Goal: Task Accomplishment & Management: Manage account settings

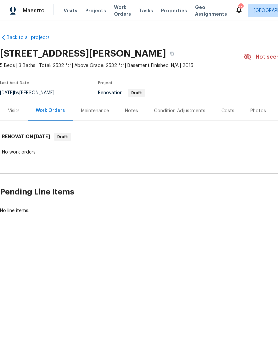
click at [132, 113] on div "Notes" at bounding box center [131, 111] width 13 height 7
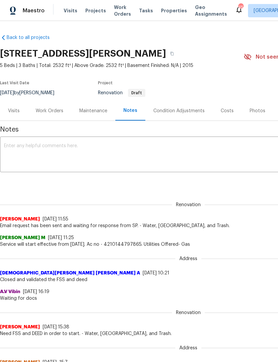
click at [46, 110] on div "Work Orders" at bounding box center [50, 111] width 28 height 7
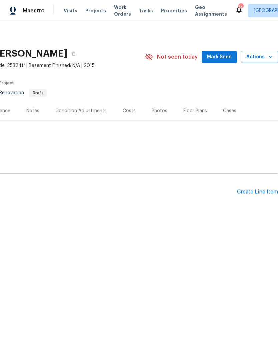
scroll to position [0, 99]
click at [257, 189] on div "Create Line Item" at bounding box center [257, 192] width 41 height 6
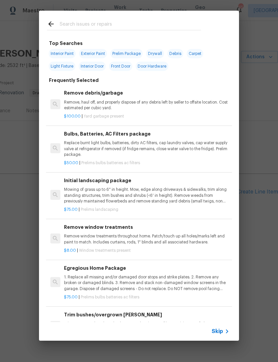
click at [149, 23] on input "text" at bounding box center [130, 25] width 141 height 10
type input "Interior paint"
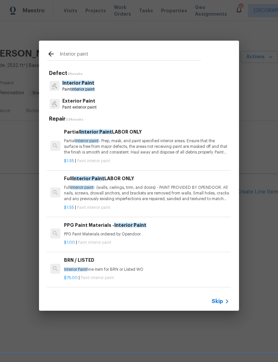
click at [86, 91] on span "interior paint" at bounding box center [82, 89] width 23 height 4
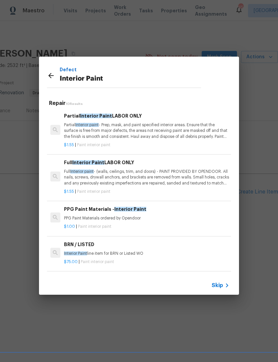
click at [86, 90] on div "Defect Interior Paint" at bounding box center [124, 76] width 170 height 38
click at [153, 169] on p "Full Interior paint - (walls, ceilings, trim, and doors) - PAINT PROVIDED BY OP…" at bounding box center [146, 177] width 165 height 17
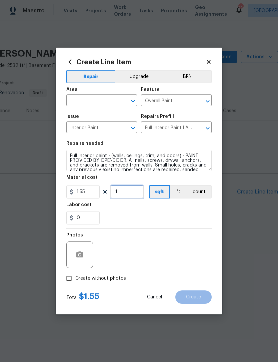
click at [135, 188] on input "1" at bounding box center [126, 191] width 33 height 13
click at [128, 190] on input "1" at bounding box center [126, 191] width 33 height 13
type input "2532"
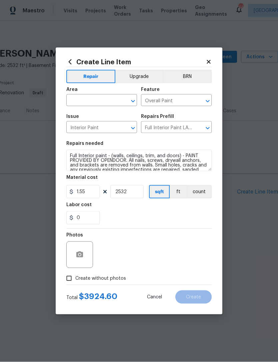
click at [166, 216] on div "0" at bounding box center [138, 217] width 145 height 13
click at [104, 97] on input "text" at bounding box center [92, 101] width 52 height 10
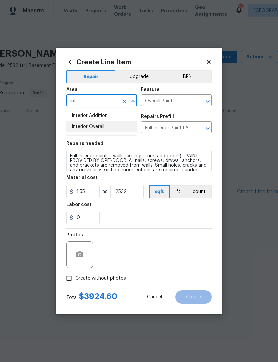
click at [110, 130] on li "Interior Overall" at bounding box center [101, 126] width 71 height 11
type input "Interior Overall"
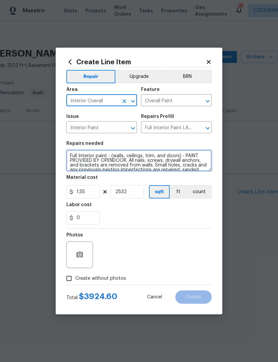
click at [75, 153] on textarea "Full Interior paint - (walls, ceilings, trim, and doors) - PAINT PROVIDED BY OP…" at bounding box center [138, 160] width 145 height 21
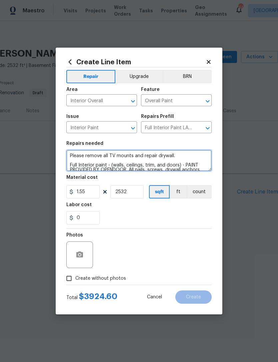
click at [179, 157] on textarea "Please remove all TV mounts and repair drywall. Full Interior paint - (walls, c…" at bounding box center [138, 160] width 145 height 21
type textarea "Please remove all TV mounts and repair drywall. Remove wallpaper in first bedro…"
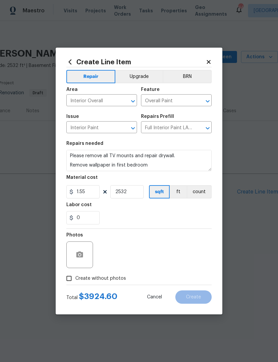
click at [196, 220] on div "0" at bounding box center [138, 217] width 145 height 13
click at [70, 279] on input "Create without photos" at bounding box center [69, 278] width 13 height 13
checkbox input "true"
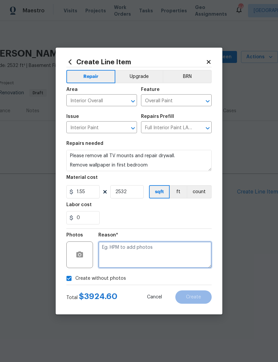
click at [158, 251] on textarea at bounding box center [154, 254] width 113 height 27
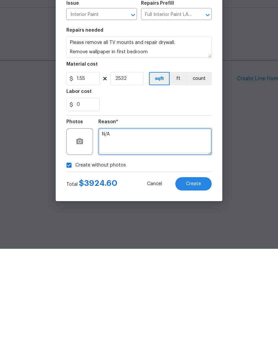
type textarea "N/A"
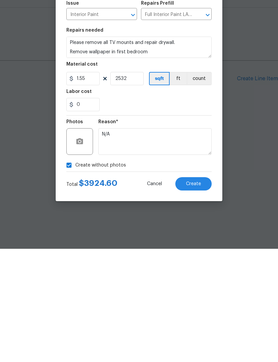
click at [196, 295] on span "Create" at bounding box center [193, 297] width 15 height 5
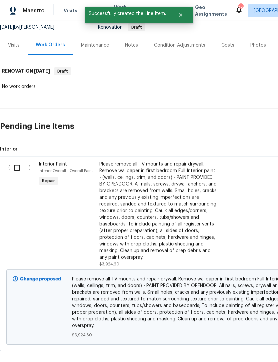
scroll to position [66, 0]
click at [18, 168] on input "checkbox" at bounding box center [19, 168] width 19 height 14
checkbox input "true"
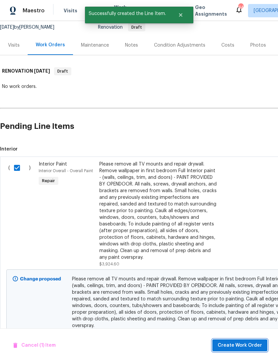
click at [260, 343] on span "Create Work Order" at bounding box center [239, 345] width 44 height 8
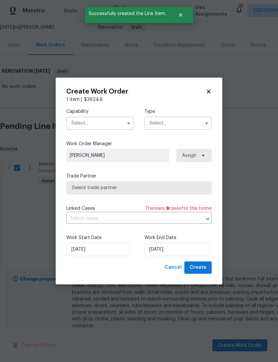
click at [92, 126] on input "text" at bounding box center [99, 122] width 67 height 13
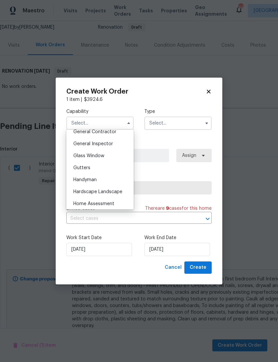
scroll to position [306, 0]
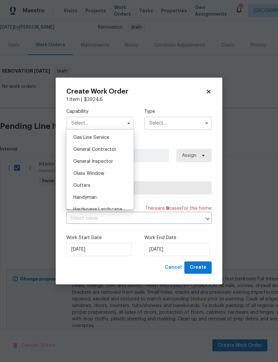
click at [108, 150] on span "General Contractor" at bounding box center [94, 149] width 43 height 5
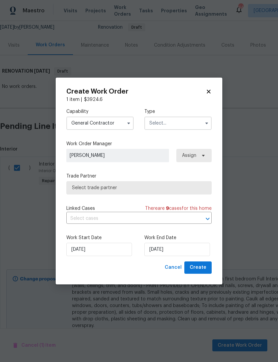
type input "General Contractor"
click at [171, 123] on input "text" at bounding box center [177, 122] width 67 height 13
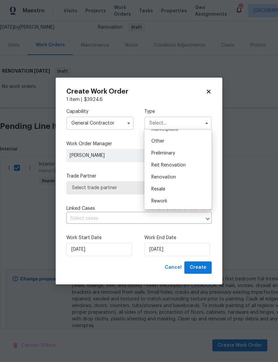
scroll to position [127, 0]
click at [171, 176] on span "Renovation" at bounding box center [163, 177] width 25 height 5
type input "Renovation"
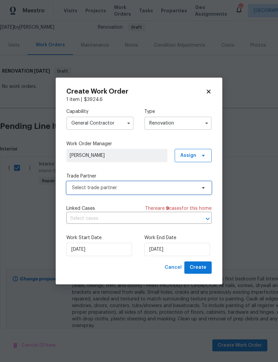
click at [153, 189] on span "Select trade partner" at bounding box center [134, 187] width 124 height 7
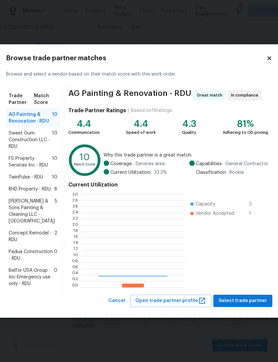
scroll to position [93, 103]
click at [29, 192] on span "RHD Property - RDU" at bounding box center [30, 189] width 42 height 7
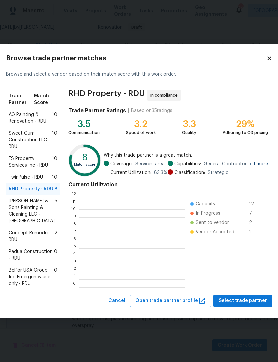
scroll to position [93, 106]
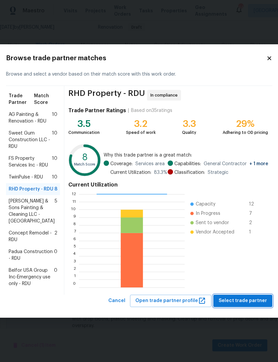
click at [248, 305] on span "Select trade partner" at bounding box center [242, 301] width 48 height 8
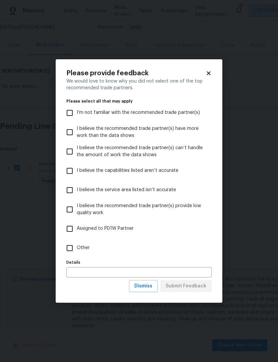
click at [119, 274] on input "text" at bounding box center [138, 272] width 145 height 10
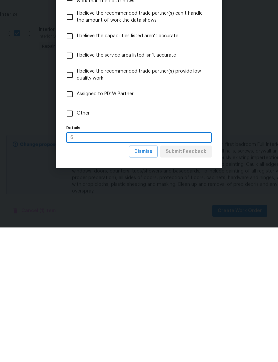
scroll to position [21, 0]
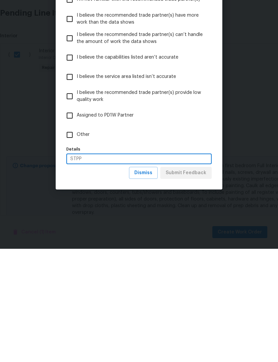
type input "STPP"
click at [199, 238] on label "Other" at bounding box center [134, 247] width 143 height 19
click at [77, 241] on input "Other" at bounding box center [70, 248] width 14 height 14
checkbox input "true"
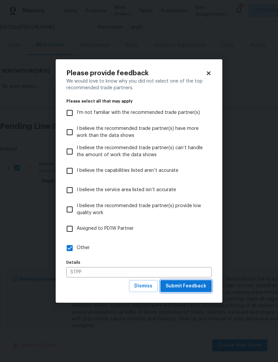
click at [197, 286] on span "Submit Feedback" at bounding box center [185, 286] width 41 height 8
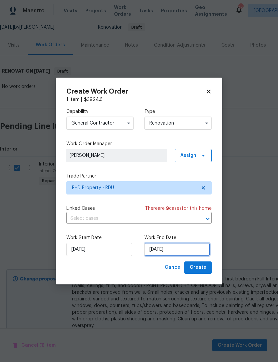
click at [184, 246] on input "9/3/2025" at bounding box center [177, 249] width 66 height 13
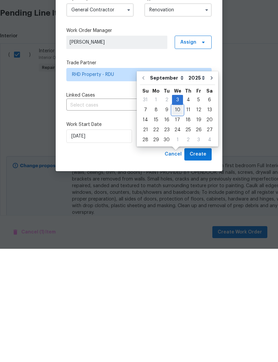
click at [177, 218] on div "10" at bounding box center [177, 222] width 11 height 9
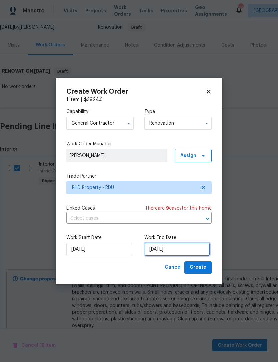
click at [180, 247] on input "9/10/2025" at bounding box center [177, 249] width 66 height 13
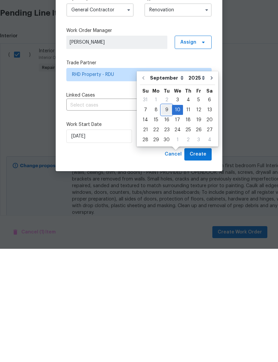
click at [165, 218] on div "9" at bounding box center [166, 222] width 11 height 9
type input "9/9/2025"
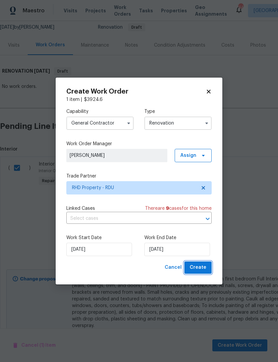
click at [202, 268] on span "Create" at bounding box center [197, 267] width 17 height 8
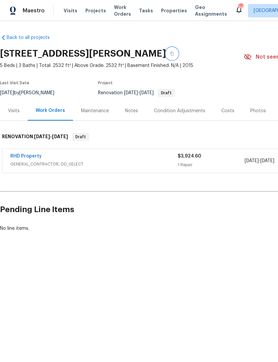
click at [170, 54] on icon "button" at bounding box center [172, 54] width 4 height 4
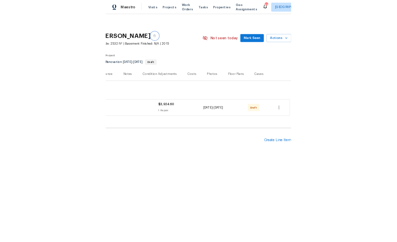
scroll to position [0, 99]
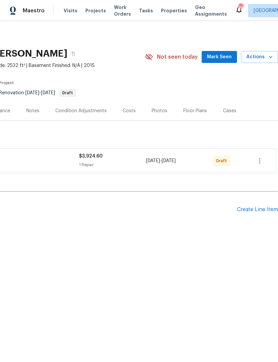
click at [263, 208] on div "Create Line Item" at bounding box center [257, 209] width 41 height 6
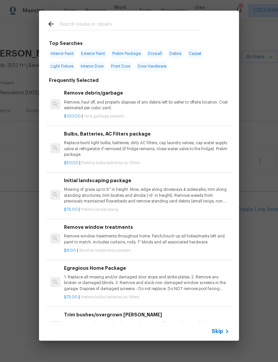
click at [118, 28] on input "text" at bounding box center [130, 25] width 141 height 10
type input "Reglaze"
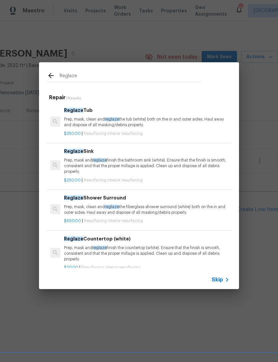
click at [175, 206] on p "Prep, mask, clean and reglaze the fiberglass shower surround (white) both on th…" at bounding box center [146, 209] width 165 height 11
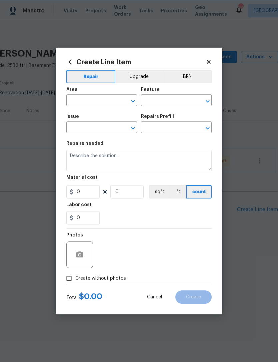
type input "Interior Resurfacing"
type input "Reglaze Shower Surround $650.00"
type textarea "Prep, mask, clean and reglaze the fiberglass shower surround (white) both on th…"
type input "650"
type input "1"
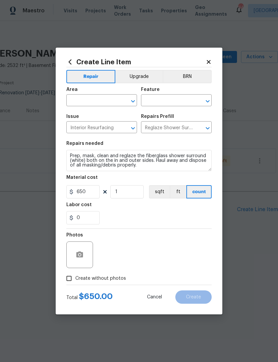
click at [93, 98] on input "text" at bounding box center [92, 101] width 52 height 10
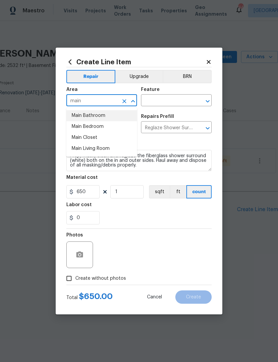
click at [104, 116] on li "Main Bathroom" at bounding box center [101, 115] width 71 height 11
type input "Main Bathroom"
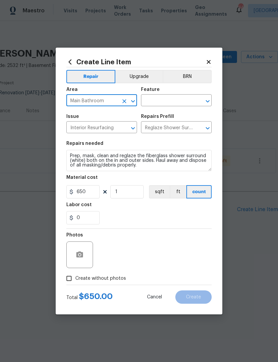
click at [172, 96] on input "text" at bounding box center [167, 101] width 52 height 10
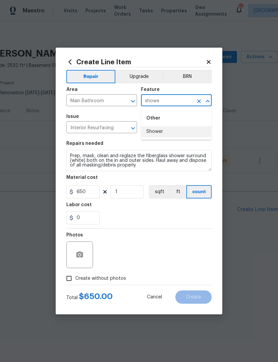
click at [170, 134] on li "Shower" at bounding box center [176, 131] width 71 height 11
type input "Shower"
click at [94, 194] on input "650" at bounding box center [82, 191] width 33 height 13
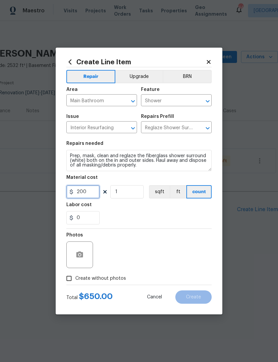
type input "200"
click at [187, 222] on div "0" at bounding box center [138, 217] width 145 height 13
click at [76, 261] on button "button" at bounding box center [80, 255] width 16 height 16
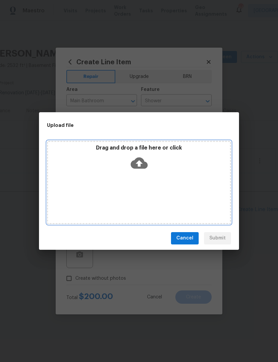
click at [181, 182] on div "Drag and drop a file here or click" at bounding box center [139, 182] width 184 height 83
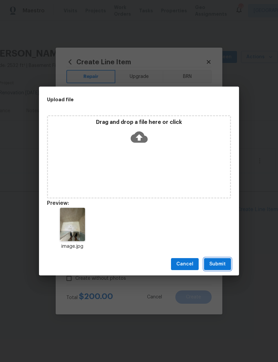
click at [223, 263] on span "Submit" at bounding box center [217, 264] width 16 height 8
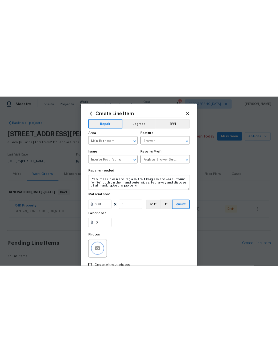
scroll to position [0, 0]
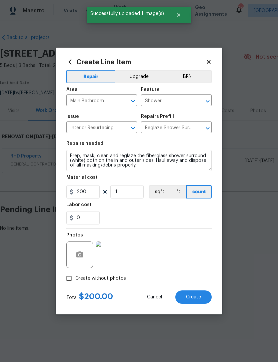
click at [202, 299] on button "Create" at bounding box center [193, 296] width 36 height 13
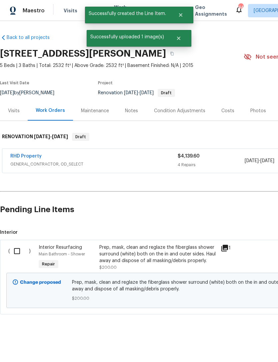
click at [20, 252] on input "checkbox" at bounding box center [19, 251] width 19 height 14
checkbox input "true"
click at [256, 344] on span "Create Work Order" at bounding box center [239, 345] width 44 height 8
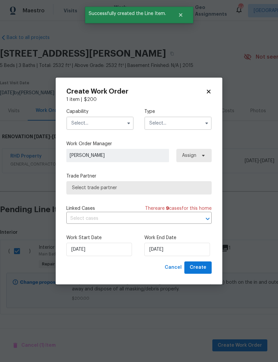
click at [99, 124] on input "text" at bounding box center [99, 122] width 67 height 13
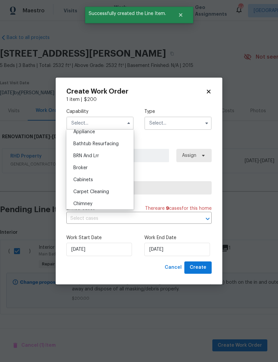
scroll to position [13, 0]
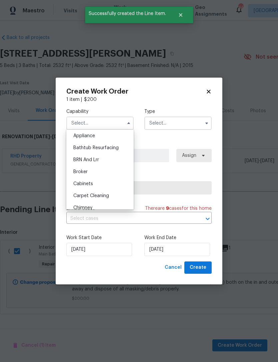
click at [113, 150] on span "Bathtub Resurfacing" at bounding box center [95, 147] width 45 height 5
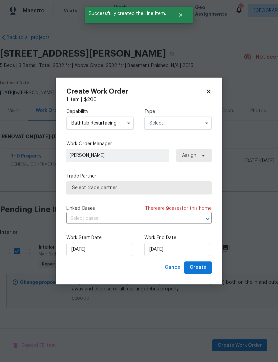
type input "Bathtub Resurfacing"
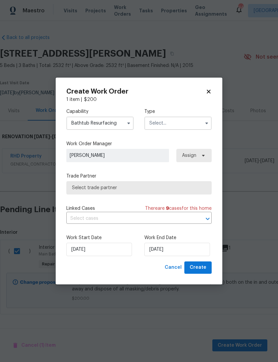
click at [179, 123] on input "text" at bounding box center [177, 122] width 67 height 13
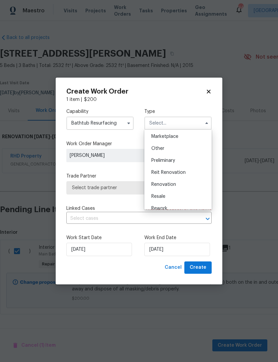
scroll to position [123, 0]
click at [170, 179] on div "Renovation" at bounding box center [178, 182] width 64 height 12
type input "Renovation"
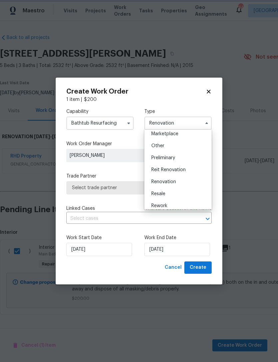
scroll to position [0, 0]
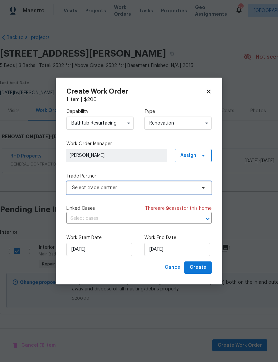
click at [153, 185] on span "Select trade partner" at bounding box center [134, 187] width 124 height 7
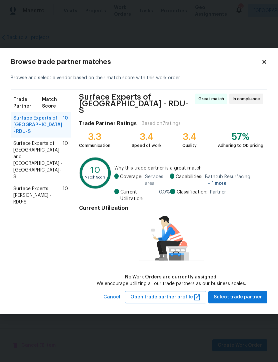
click at [27, 145] on span "Surface Experts of Durham and Chapel Hill - RDU-S" at bounding box center [37, 160] width 49 height 40
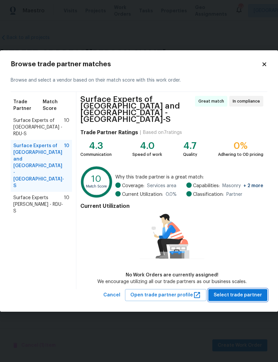
click at [252, 291] on span "Select trade partner" at bounding box center [237, 295] width 48 height 8
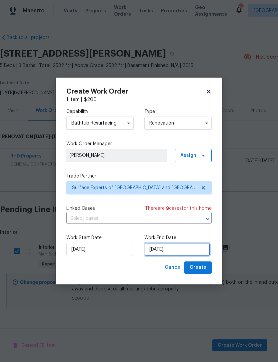
click at [182, 247] on input "9/3/2025" at bounding box center [177, 249] width 66 height 13
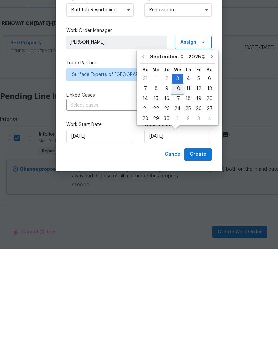
click at [176, 197] on div "10" at bounding box center [177, 201] width 11 height 9
type input "9/10/2025"
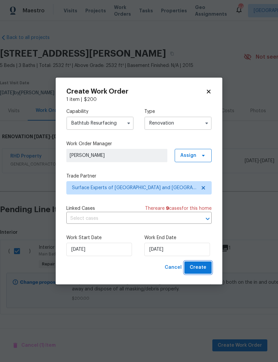
click at [204, 265] on span "Create" at bounding box center [197, 267] width 17 height 8
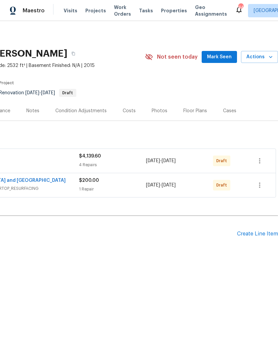
scroll to position [0, 99]
click at [259, 184] on icon "button" at bounding box center [259, 184] width 1 height 5
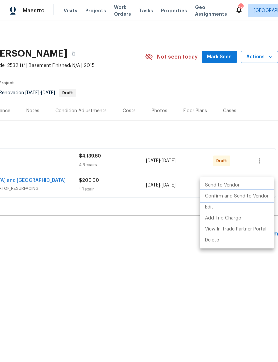
click at [252, 195] on li "Confirm and Send to Vendor" at bounding box center [236, 196] width 74 height 11
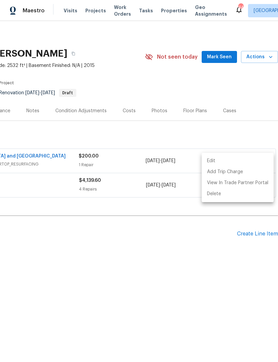
click at [262, 233] on div at bounding box center [139, 181] width 278 height 362
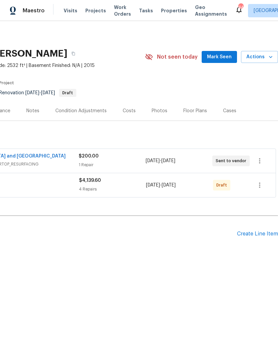
click at [255, 233] on div "Create Line Item" at bounding box center [257, 234] width 41 height 6
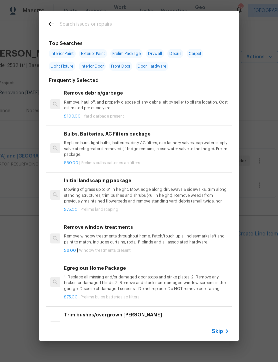
click at [127, 29] on input "text" at bounding box center [130, 25] width 141 height 10
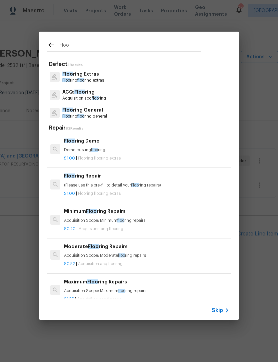
type input "Floo"
click at [118, 111] on div "Floo ring General Floo ring floo ring general" at bounding box center [139, 113] width 184 height 18
click at [120, 111] on div "Floo ring General Floo ring floo ring general" at bounding box center [139, 113] width 184 height 18
click at [95, 116] on p "Floo ring floo ring general" at bounding box center [84, 117] width 45 height 6
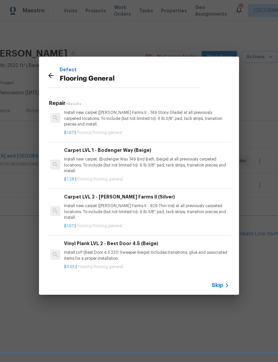
scroll to position [262, 0]
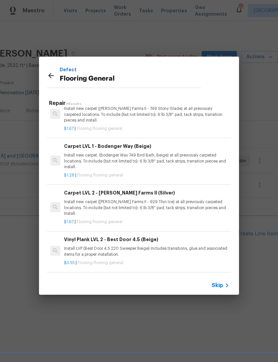
click at [164, 205] on p "Install new carpet (Abshire Farms II - 929 Thin Ice) at all previously carpeted…" at bounding box center [146, 207] width 165 height 17
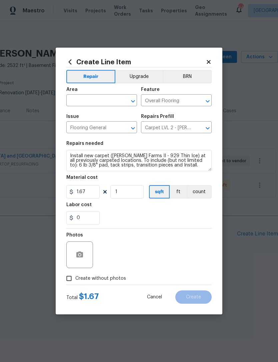
click at [97, 99] on input "text" at bounding box center [92, 101] width 52 height 10
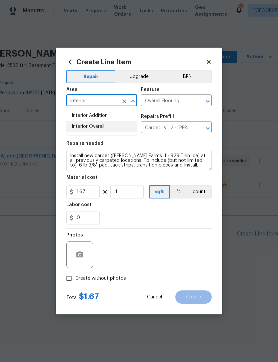
click at [116, 130] on li "Interior Overall" at bounding box center [101, 126] width 71 height 11
type input "Interior Overall"
click at [72, 275] on input "Create without photos" at bounding box center [69, 278] width 13 height 13
checkbox input "true"
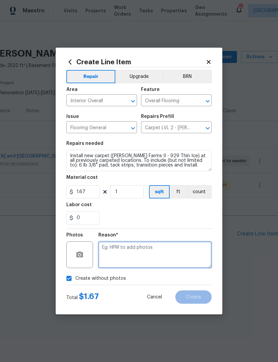
click at [135, 248] on textarea at bounding box center [154, 254] width 113 height 27
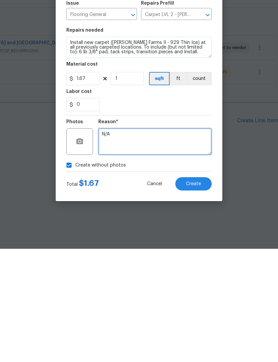
type textarea "N/A"
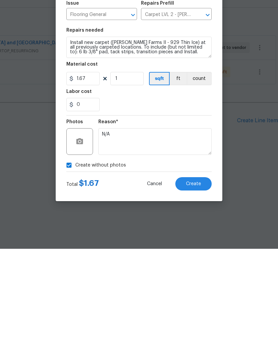
click at [201, 290] on button "Create" at bounding box center [193, 296] width 36 height 13
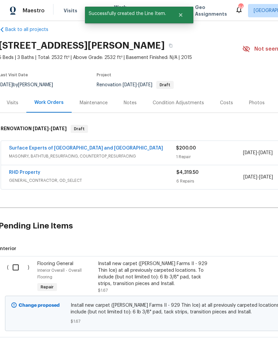
scroll to position [8, 1]
click at [16, 266] on input "checkbox" at bounding box center [18, 268] width 19 height 14
checkbox input "true"
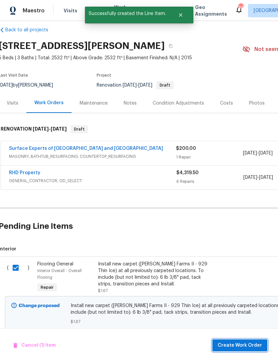
click at [256, 344] on span "Create Work Order" at bounding box center [239, 345] width 44 height 8
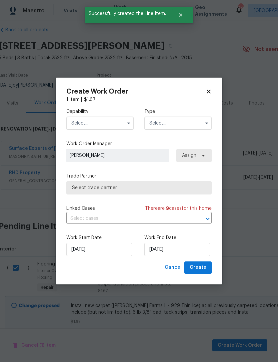
click at [100, 118] on input "text" at bounding box center [99, 122] width 67 height 13
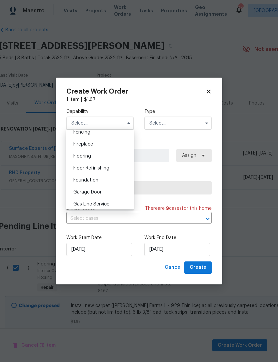
scroll to position [229, 0]
click at [91, 165] on span "Flooring" at bounding box center [82, 166] width 18 height 5
type input "Flooring"
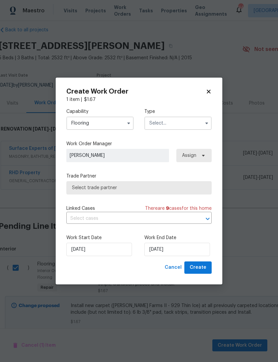
click at [180, 123] on input "text" at bounding box center [177, 122] width 67 height 13
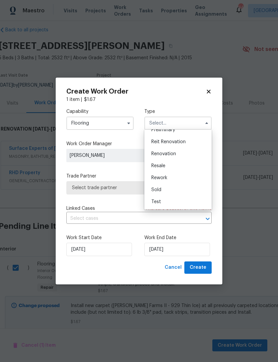
scroll to position [151, 0]
click at [175, 155] on span "Renovation" at bounding box center [163, 153] width 25 height 5
type input "Renovation"
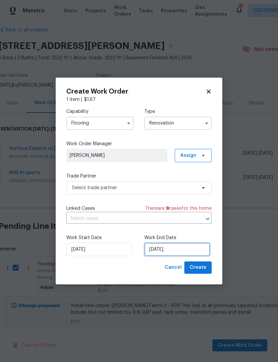
click at [170, 250] on input "9/3/2025" at bounding box center [177, 249] width 66 height 13
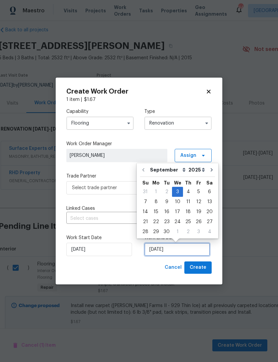
scroll to position [12, 0]
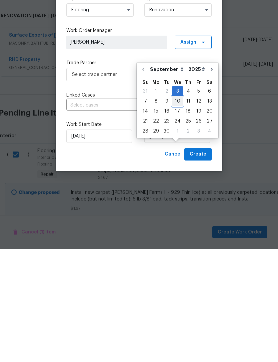
click at [178, 210] on div "10" at bounding box center [177, 214] width 11 height 9
type input "9/10/2025"
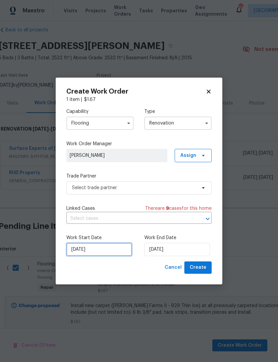
click at [109, 251] on input "9/3/2025" at bounding box center [99, 249] width 66 height 13
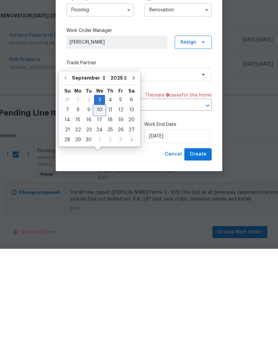
click at [102, 218] on div "10" at bounding box center [99, 222] width 11 height 9
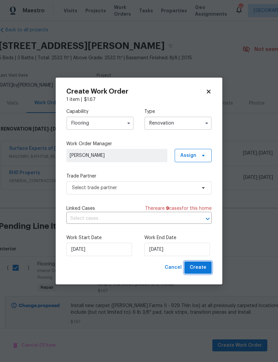
click at [208, 265] on button "Create" at bounding box center [197, 267] width 27 height 12
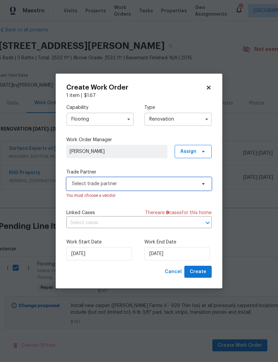
click at [179, 183] on span "Select trade partner" at bounding box center [134, 183] width 124 height 7
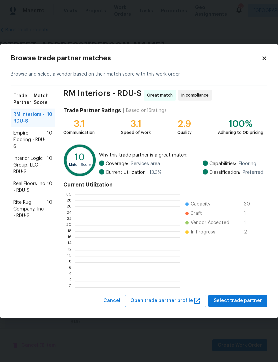
scroll to position [1, 1]
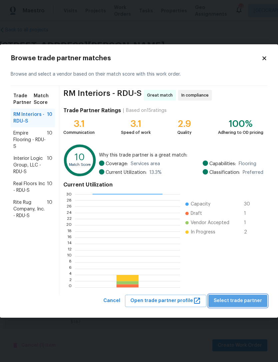
click at [252, 300] on span "Select trade partner" at bounding box center [237, 301] width 48 height 8
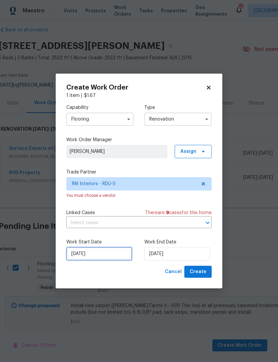
click at [79, 256] on input "9/10/2025" at bounding box center [99, 253] width 66 height 13
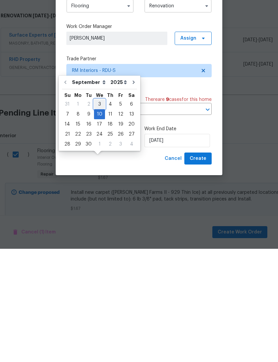
click at [99, 213] on div "3" at bounding box center [99, 217] width 11 height 9
type input "9/3/2025"
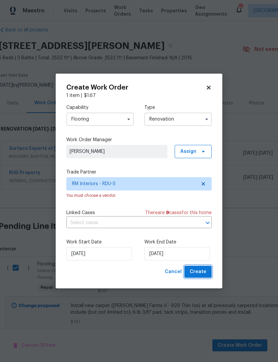
click at [203, 270] on span "Create" at bounding box center [197, 272] width 17 height 8
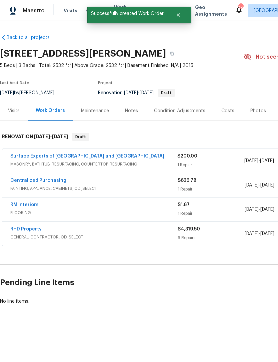
scroll to position [0, 0]
click at [28, 203] on link "RM Interiors" at bounding box center [24, 204] width 28 height 5
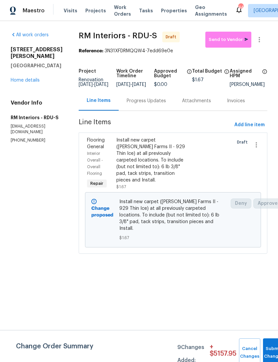
click at [156, 160] on div "Install new carpet (Abshire Farms II - 929 Thin Ice) at all previously carpeted…" at bounding box center [150, 160] width 69 height 47
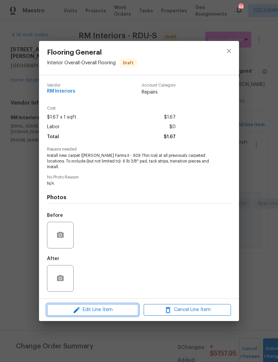
click at [112, 308] on span "Edit Line Item" at bounding box center [92, 310] width 87 height 8
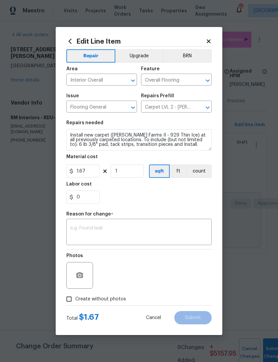
click at [111, 229] on textarea at bounding box center [138, 233] width 137 height 14
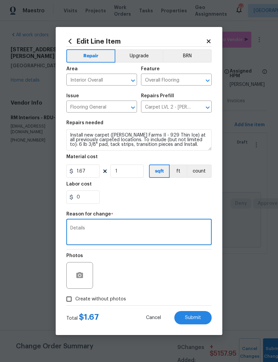
type textarea "Details"
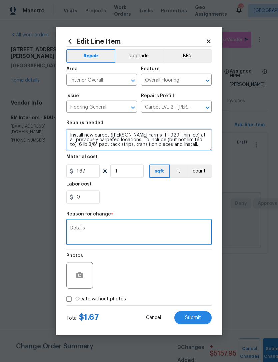
click at [69, 131] on textarea "Install new carpet (Abshire Farms II - 929 Thin Ice) at all previously carpeted…" at bounding box center [138, 139] width 145 height 21
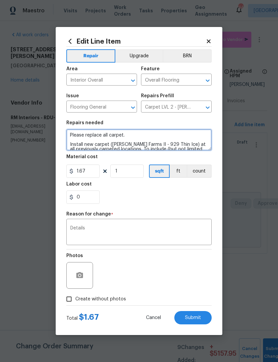
type textarea "Please replace all carpet. Install new carpet (Abshire Farms II - 929 Thin Ice)…"
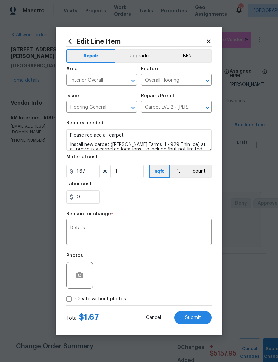
click at [201, 317] on button "Submit" at bounding box center [192, 317] width 37 height 13
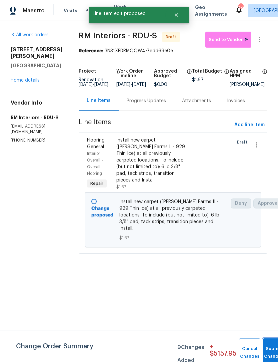
click at [272, 348] on button "Submit Changes" at bounding box center [273, 352] width 21 height 29
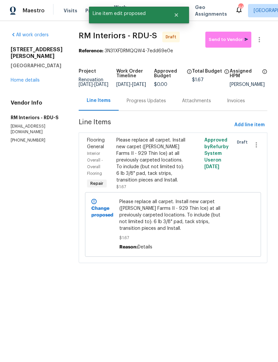
click at [29, 78] on link "Home details" at bounding box center [25, 80] width 29 height 5
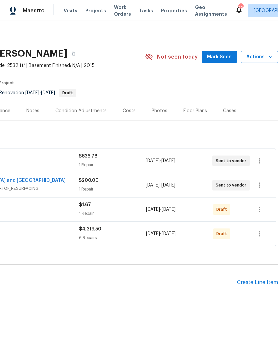
scroll to position [0, 99]
click at [259, 210] on icon "button" at bounding box center [259, 209] width 1 height 5
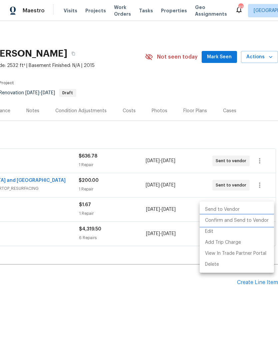
click at [253, 222] on li "Confirm and Send to Vendor" at bounding box center [236, 220] width 74 height 11
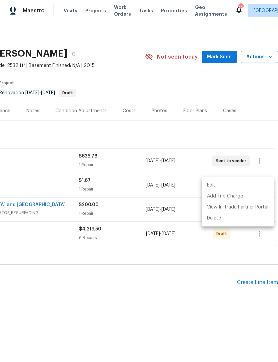
click at [206, 284] on div at bounding box center [139, 181] width 278 height 362
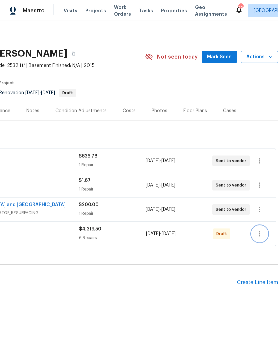
click at [260, 232] on icon "button" at bounding box center [259, 234] width 8 height 8
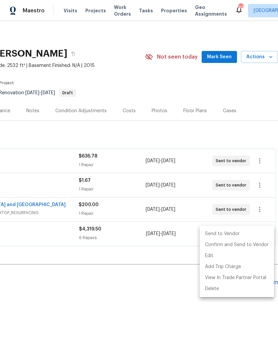
click at [170, 289] on div at bounding box center [139, 181] width 278 height 362
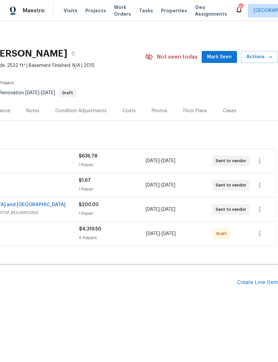
click at [263, 280] on div "Create Line Item" at bounding box center [257, 282] width 41 height 6
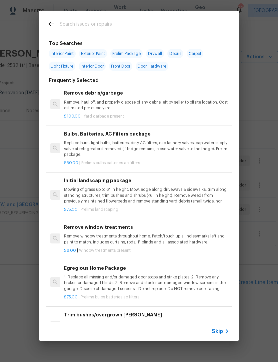
click at [127, 20] on input "text" at bounding box center [130, 25] width 141 height 10
type input "Landsc"
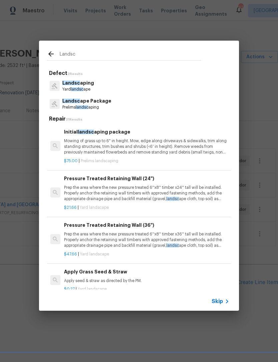
click at [134, 134] on h6 "Initial landsc aping package" at bounding box center [146, 131] width 165 height 7
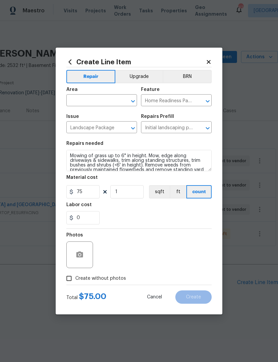
click at [103, 100] on input "text" at bounding box center [92, 101] width 52 height 10
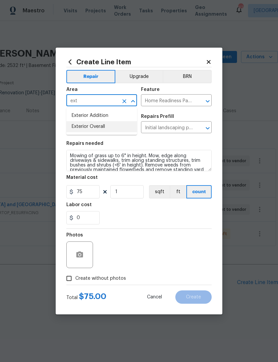
click at [114, 130] on li "Exterior Overall" at bounding box center [101, 126] width 71 height 11
type input "Exterior Overall"
click at [114, 130] on input "Landscape Package" at bounding box center [92, 128] width 52 height 10
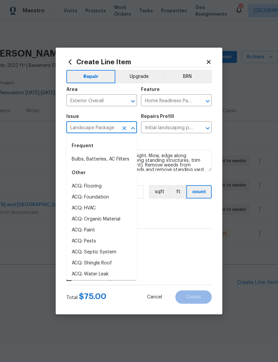
click at [183, 216] on div "0" at bounding box center [138, 217] width 145 height 13
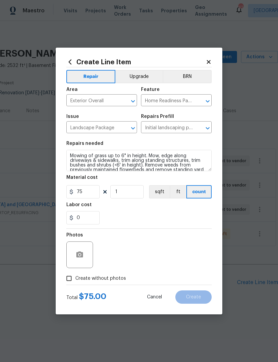
click at [183, 216] on div "0" at bounding box center [138, 217] width 145 height 13
click at [91, 253] on div at bounding box center [79, 254] width 27 height 27
click at [87, 254] on button "button" at bounding box center [80, 255] width 16 height 16
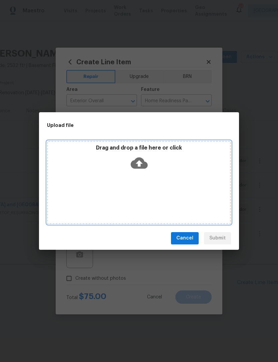
click at [154, 168] on div "Drag and drop a file here or click" at bounding box center [139, 158] width 182 height 29
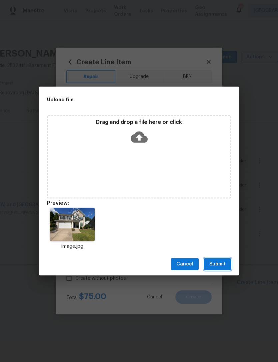
click at [224, 263] on span "Submit" at bounding box center [217, 264] width 16 height 8
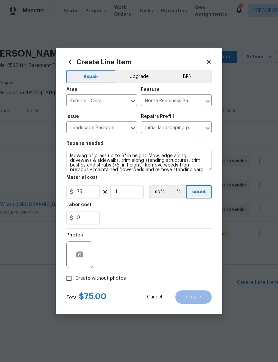
click at [190, 250] on div "Photos" at bounding box center [138, 250] width 145 height 43
click at [202, 298] on button "Create" at bounding box center [193, 296] width 36 height 13
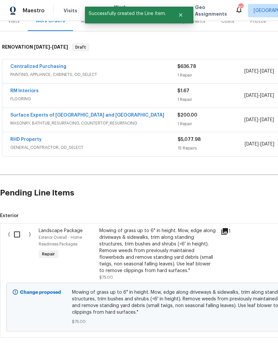
scroll to position [89, 0]
click at [18, 237] on input "checkbox" at bounding box center [19, 235] width 19 height 14
checkbox input "true"
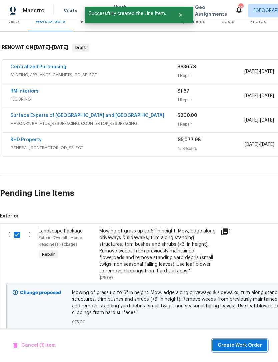
click at [257, 346] on span "Create Work Order" at bounding box center [239, 345] width 44 height 8
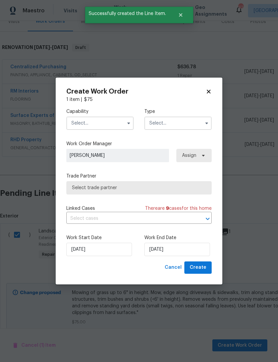
click at [104, 120] on input "text" at bounding box center [99, 122] width 67 height 13
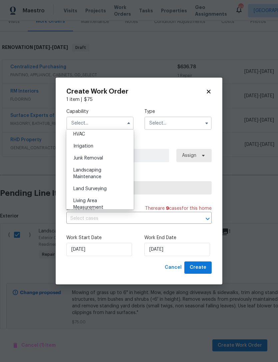
scroll to position [406, 0]
click at [97, 170] on span "Landscaping Maintenance" at bounding box center [87, 172] width 28 height 11
type input "Landscaping Maintenance"
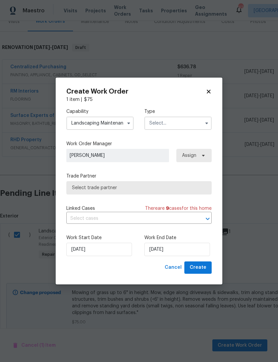
click at [177, 124] on input "text" at bounding box center [177, 122] width 67 height 13
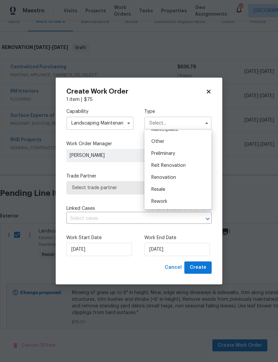
scroll to position [129, 0]
click at [174, 176] on span "Renovation" at bounding box center [163, 175] width 25 height 5
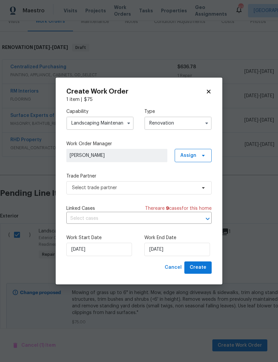
type input "Renovation"
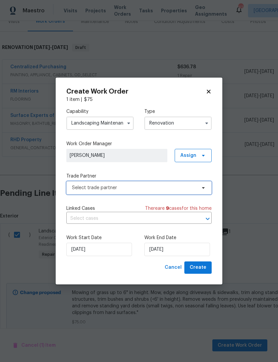
click at [132, 188] on span "Select trade partner" at bounding box center [134, 187] width 124 height 7
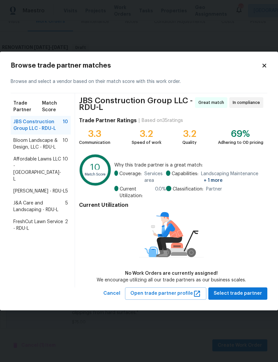
click at [26, 139] on span "Bloom Landscape & Design, LLC - RDU-L" at bounding box center [37, 143] width 49 height 13
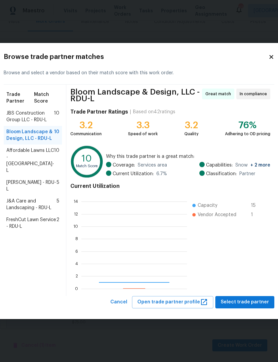
scroll to position [93, 106]
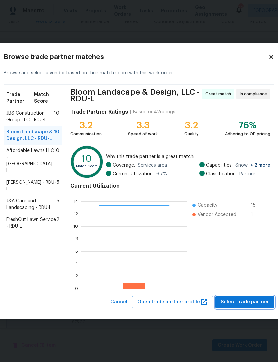
click at [252, 303] on span "Select trade partner" at bounding box center [244, 302] width 48 height 8
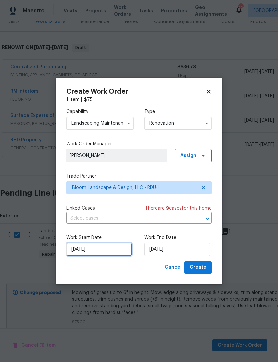
click at [97, 252] on input "9/3/2025" at bounding box center [99, 249] width 66 height 13
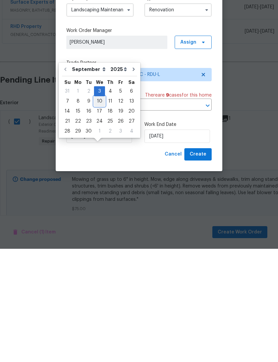
click at [103, 209] on div "7 8 9 10 11 12 13" at bounding box center [99, 214] width 75 height 10
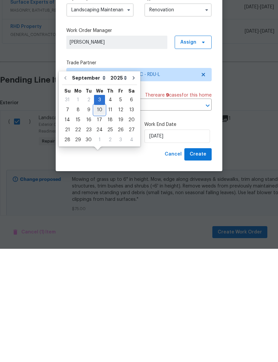
scroll to position [21, 0]
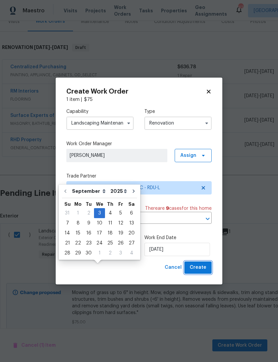
click at [206, 267] on button "Create" at bounding box center [197, 267] width 27 height 12
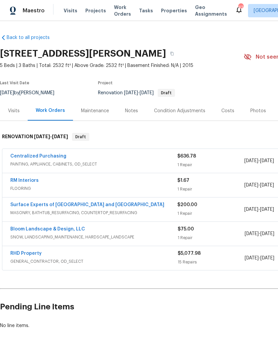
scroll to position [0, 0]
click at [30, 227] on link "Bloom Landscape & Design, LLC" at bounding box center [47, 229] width 75 height 5
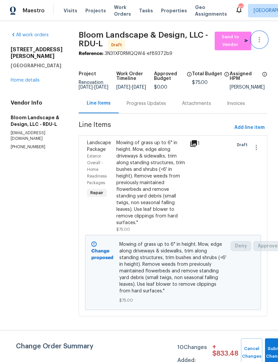
click at [260, 42] on icon "button" at bounding box center [259, 40] width 8 height 8
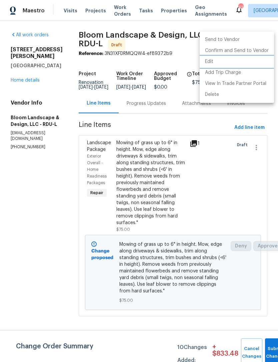
click at [227, 61] on li "Edit" at bounding box center [236, 61] width 74 height 11
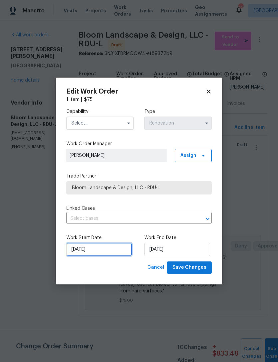
click at [108, 251] on input "9/3/2025" at bounding box center [99, 249] width 66 height 13
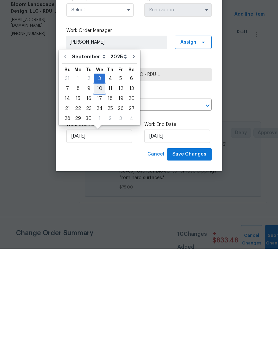
click at [98, 197] on div "10" at bounding box center [99, 201] width 11 height 9
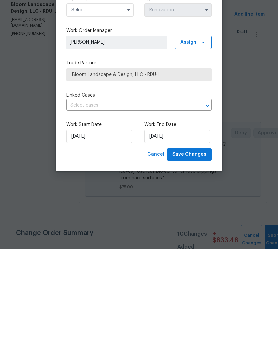
type input "9/10/2025"
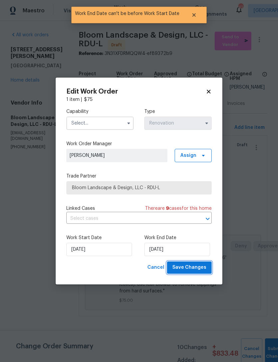
click at [202, 267] on span "Save Changes" at bounding box center [189, 267] width 34 height 8
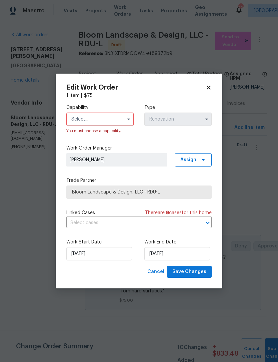
click at [100, 116] on input "text" at bounding box center [99, 119] width 67 height 13
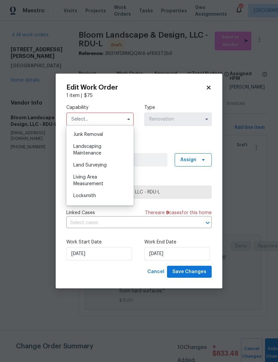
scroll to position [422, 0]
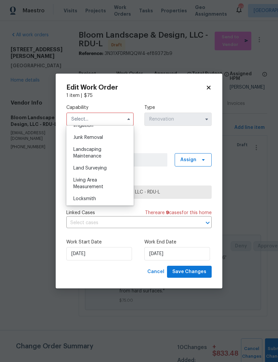
click at [93, 152] on div "Landscaping Maintenance" at bounding box center [100, 152] width 64 height 19
type input "Landscaping Maintenance"
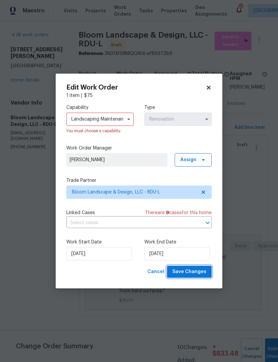
click at [200, 275] on span "Save Changes" at bounding box center [189, 272] width 34 height 8
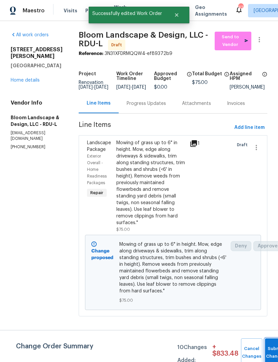
click at [269, 347] on button "Submit Changes" at bounding box center [275, 352] width 21 height 29
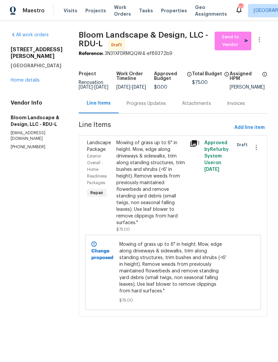
click at [31, 78] on link "Home details" at bounding box center [25, 80] width 29 height 5
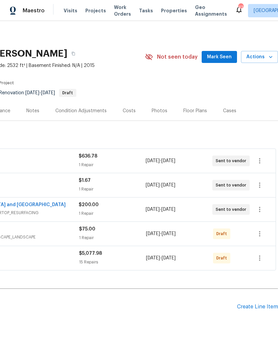
scroll to position [0, 99]
click at [259, 258] on icon "button" at bounding box center [259, 257] width 1 height 5
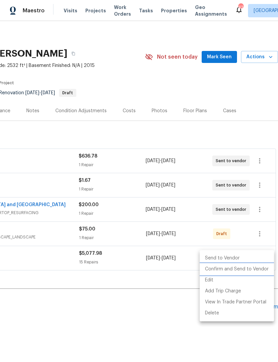
click at [255, 270] on li "Confirm and Send to Vendor" at bounding box center [236, 269] width 74 height 11
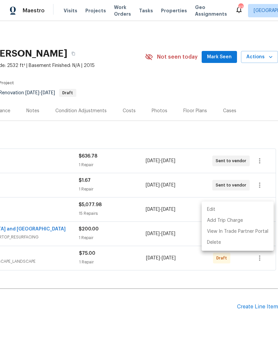
click at [262, 257] on div at bounding box center [139, 181] width 278 height 362
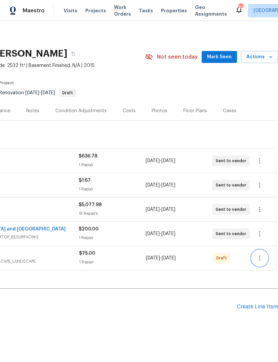
click at [260, 259] on icon "button" at bounding box center [259, 258] width 8 height 8
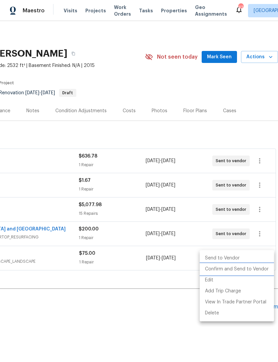
click at [256, 271] on li "Confirm and Send to Vendor" at bounding box center [236, 269] width 74 height 11
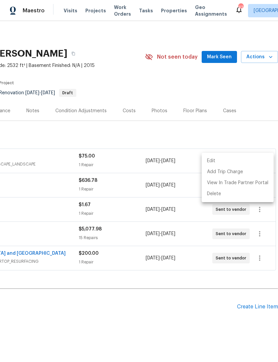
click at [136, 321] on div at bounding box center [139, 181] width 278 height 362
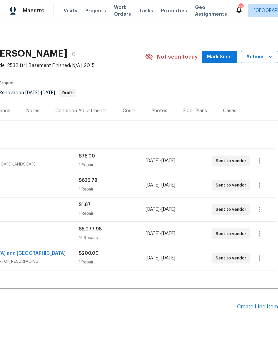
click at [258, 305] on div "Create Line Item" at bounding box center [257, 307] width 41 height 6
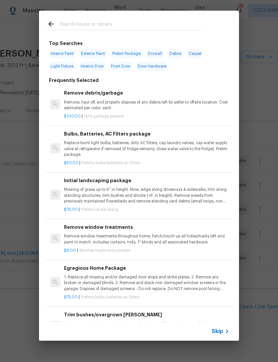
click at [111, 27] on input "text" at bounding box center [130, 25] width 141 height 10
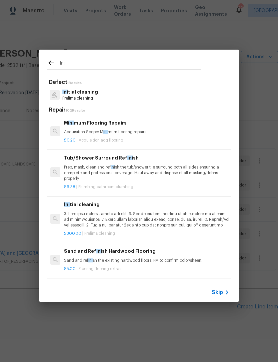
type input "Ini"
click at [108, 97] on div "Ini tial cleaning Prelims cleaning" at bounding box center [139, 95] width 184 height 18
click at [108, 96] on div "Ini tial cleaning Prelims cleaning" at bounding box center [139, 95] width 184 height 18
click at [99, 94] on div "Ini tial cleaning Prelims cleaning" at bounding box center [139, 95] width 184 height 18
click at [89, 92] on p "Ini tial cleaning" at bounding box center [80, 92] width 36 height 7
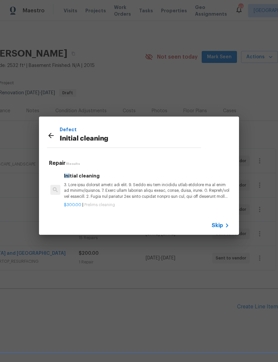
click at [128, 185] on p at bounding box center [146, 190] width 165 height 17
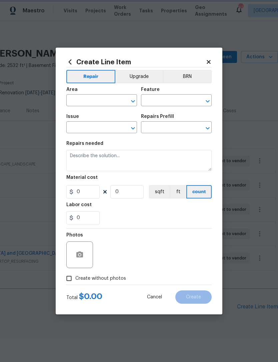
type input "Home Readiness Packages"
type input "Initial cleaning"
type input "Initial cleaning $300.00"
type textarea "1. Wipe down exterior doors and trim. 2. Clean out all exterior light fixtures …"
type input "300"
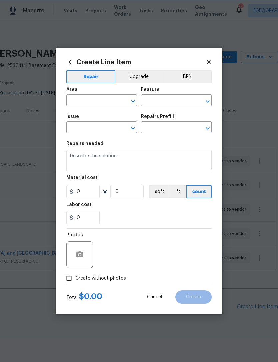
type input "1"
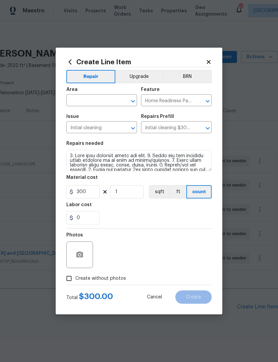
click at [147, 193] on div "300 1 sqft ft count" at bounding box center [138, 191] width 145 height 13
click at [96, 100] on input "text" at bounding box center [92, 101] width 52 height 10
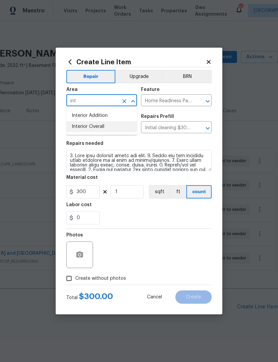
click at [106, 127] on li "Interior Overall" at bounding box center [101, 126] width 71 height 11
type input "Interior Overall"
click at [160, 216] on div "0" at bounding box center [138, 217] width 145 height 13
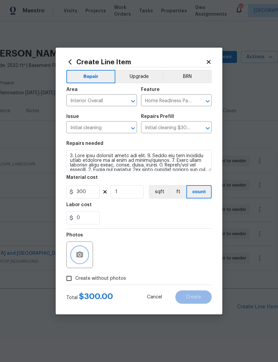
click at [79, 254] on icon "button" at bounding box center [79, 254] width 7 height 6
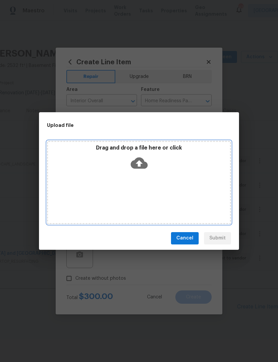
click at [181, 175] on div "Drag and drop a file here or click" at bounding box center [139, 182] width 184 height 83
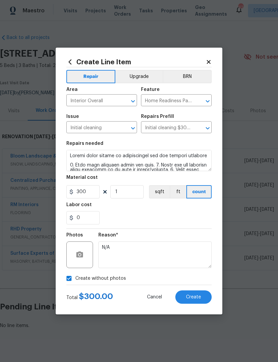
type textarea "N/A"
click at [202, 290] on button "Create" at bounding box center [193, 296] width 36 height 13
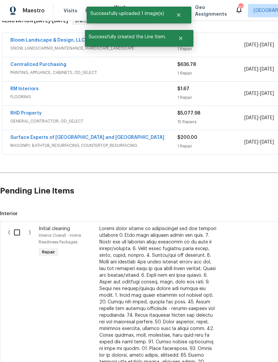
scroll to position [116, 0]
click at [17, 225] on input "checkbox" at bounding box center [19, 232] width 19 height 14
checkbox input "true"
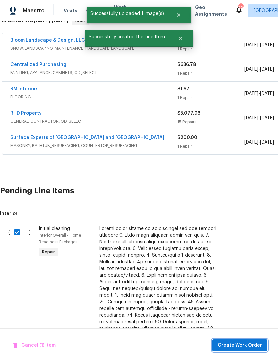
click at [251, 344] on span "Create Work Order" at bounding box center [239, 345] width 44 height 8
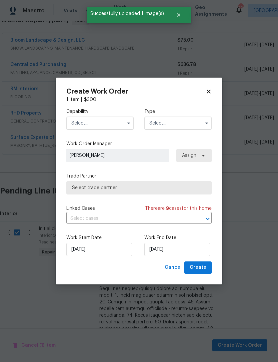
click at [103, 128] on input "text" at bounding box center [99, 122] width 67 height 13
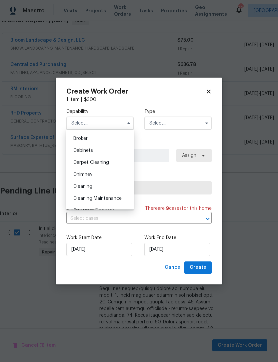
scroll to position [49, 0]
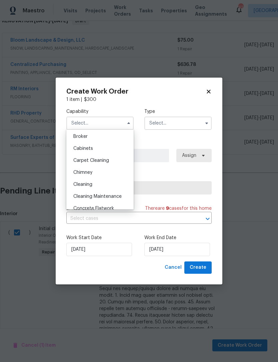
click at [99, 183] on div "Cleaning" at bounding box center [100, 184] width 64 height 12
type input "Cleaning"
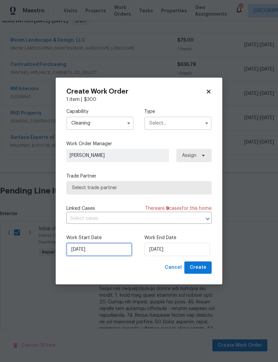
click at [81, 249] on input "[DATE]" at bounding box center [99, 249] width 66 height 13
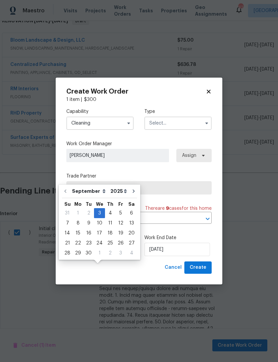
scroll to position [21, 0]
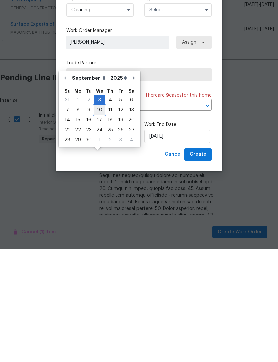
click at [100, 218] on div "10" at bounding box center [99, 222] width 11 height 9
type input "[DATE]"
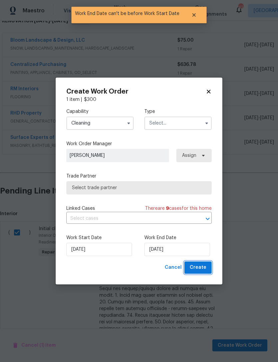
click at [203, 269] on span "Create" at bounding box center [197, 267] width 17 height 8
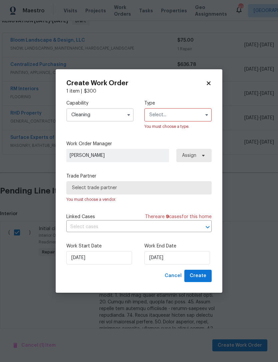
click at [177, 188] on span "Select trade partner" at bounding box center [139, 187] width 134 height 7
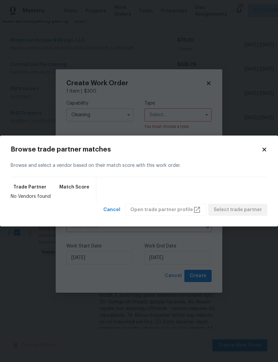
click at [266, 146] on icon at bounding box center [264, 149] width 6 height 6
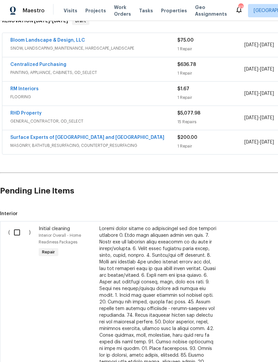
click at [17, 225] on input "checkbox" at bounding box center [19, 232] width 19 height 14
checkbox input "true"
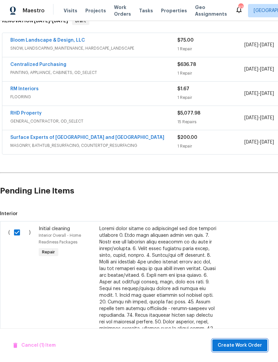
click at [246, 341] on span "Create Work Order" at bounding box center [239, 345] width 44 height 8
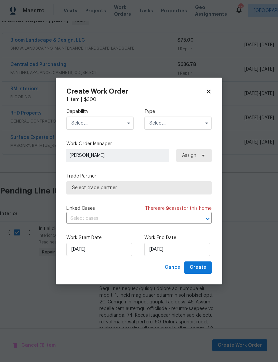
click at [109, 120] on input "text" at bounding box center [99, 122] width 67 height 13
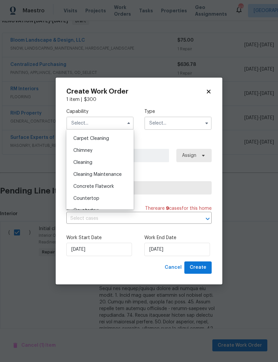
scroll to position [70, 0]
click at [97, 163] on div "Cleaning" at bounding box center [100, 163] width 64 height 12
type input "Cleaning"
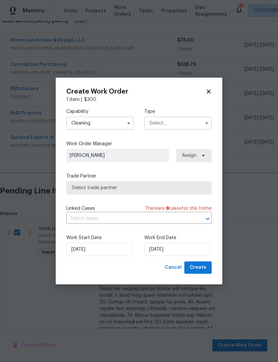
click at [165, 122] on input "text" at bounding box center [177, 122] width 67 height 13
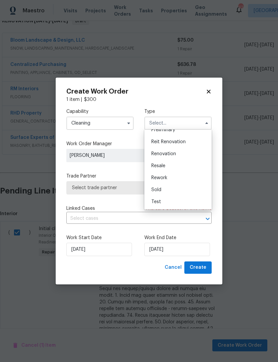
scroll to position [151, 0]
click at [169, 152] on span "Renovation" at bounding box center [163, 153] width 25 height 5
type input "Renovation"
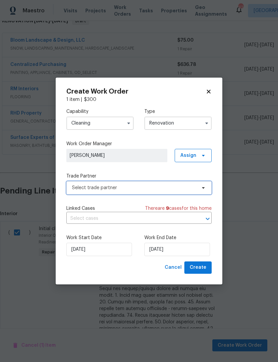
click at [145, 188] on span "Select trade partner" at bounding box center [134, 187] width 124 height 7
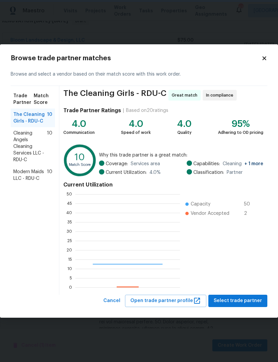
scroll to position [93, 105]
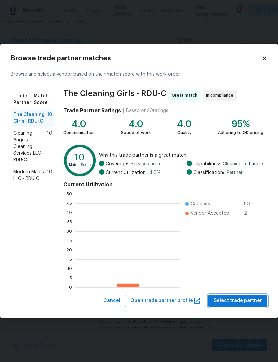
click at [250, 300] on span "Select trade partner" at bounding box center [237, 301] width 48 height 8
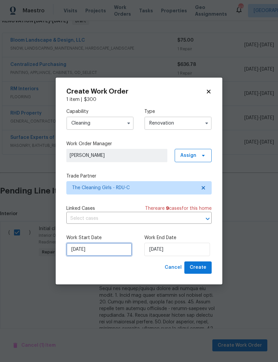
click at [80, 249] on input "[DATE]" at bounding box center [99, 249] width 66 height 13
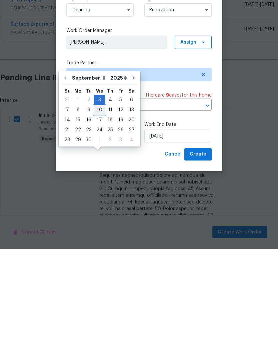
click at [100, 218] on div "10" at bounding box center [99, 222] width 11 height 9
type input "[DATE]"
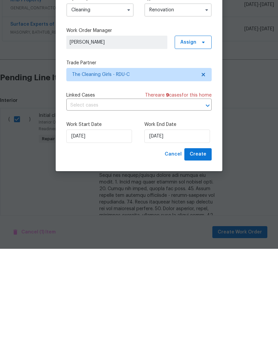
type input "[DATE]"
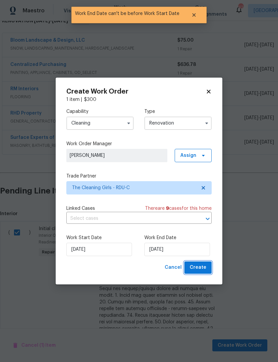
click at [202, 268] on span "Create" at bounding box center [197, 267] width 17 height 8
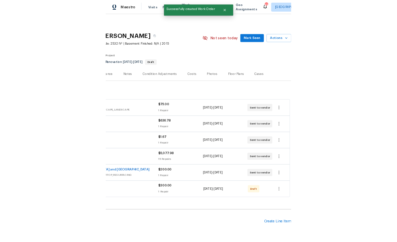
scroll to position [0, 99]
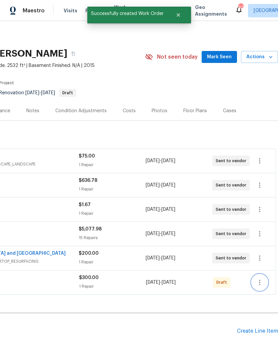
click at [258, 278] on icon "button" at bounding box center [259, 282] width 8 height 8
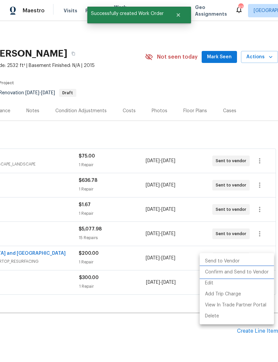
click at [251, 275] on li "Confirm and Send to Vendor" at bounding box center [236, 272] width 74 height 11
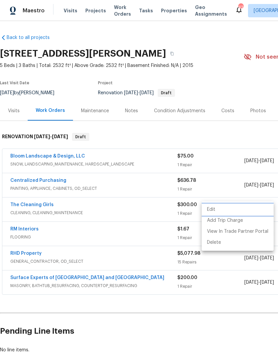
scroll to position [0, 0]
click at [227, 320] on div at bounding box center [139, 181] width 278 height 362
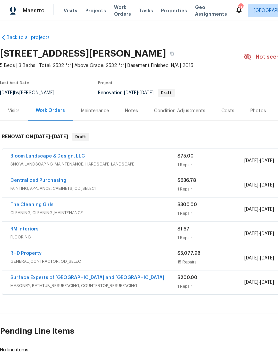
scroll to position [0, 30]
click at [26, 154] on link "Bloom Landscape & Design, LLC" at bounding box center [47, 156] width 75 height 5
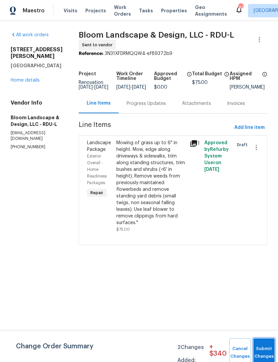
click at [265, 350] on button "Submit Changes" at bounding box center [263, 352] width 21 height 29
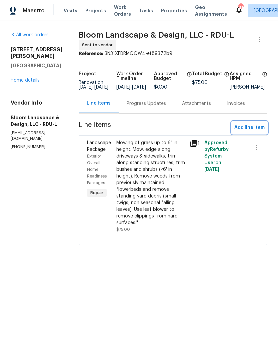
click at [256, 132] on span "Add line item" at bounding box center [249, 127] width 30 height 8
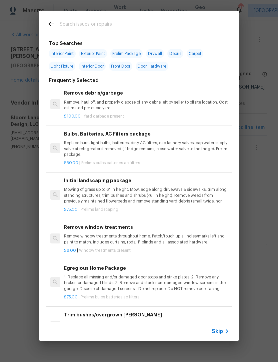
click at [141, 29] on input "text" at bounding box center [130, 25] width 141 height 10
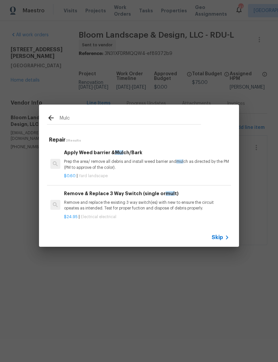
type input "Mulch"
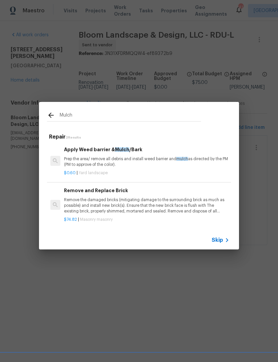
click at [125, 156] on p "Prep the area/ remove all debris and install weed barrier and mulch as directed…" at bounding box center [146, 161] width 165 height 11
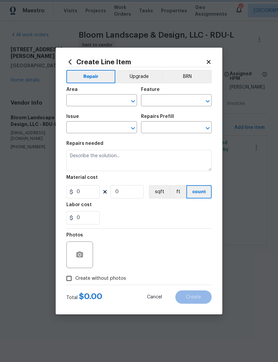
type input "Landscaping"
type input "Apply Weed barrier & Mulch/Bark $0.60"
type textarea "Prep the area/ remove all debris and install weed barrier and mulch as directed…"
type input "0.6"
type input "1"
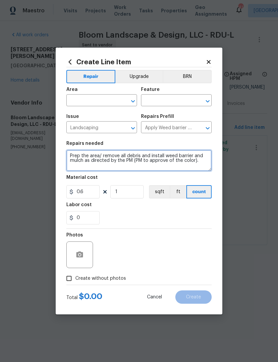
click at [138, 152] on textarea "Prep the area/ remove all debris and install weed barrier and mulch as directed…" at bounding box center [138, 160] width 145 height 21
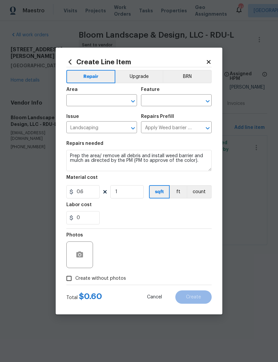
click at [107, 99] on input "text" at bounding box center [92, 101] width 52 height 10
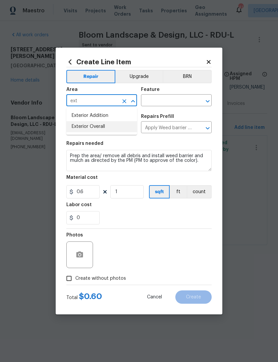
click at [110, 124] on li "Exterior Overall" at bounding box center [101, 126] width 71 height 11
type input "Exterior Overall"
click at [173, 100] on input "text" at bounding box center [167, 101] width 52 height 10
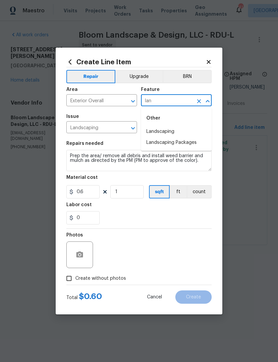
click at [173, 126] on li "Landscaping" at bounding box center [176, 131] width 71 height 11
type input "Landscaping"
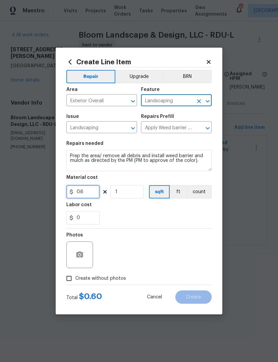
click at [93, 195] on input "0.6" at bounding box center [82, 191] width 33 height 13
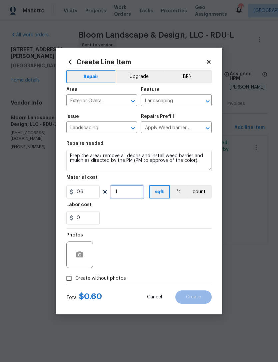
click at [131, 195] on input "1" at bounding box center [126, 191] width 33 height 13
click at [182, 219] on div "0" at bounding box center [138, 217] width 145 height 13
click at [129, 192] on input "175" at bounding box center [126, 191] width 33 height 13
click at [184, 215] on div "0" at bounding box center [138, 217] width 145 height 13
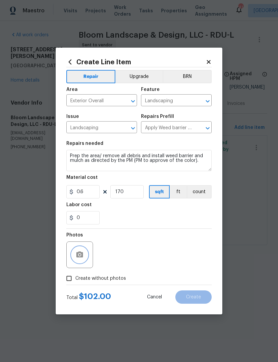
click at [74, 260] on button "button" at bounding box center [80, 255] width 16 height 16
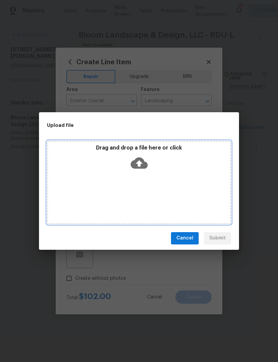
click at [193, 183] on div "Drag and drop a file here or click" at bounding box center [139, 182] width 184 height 83
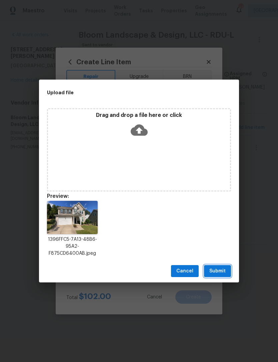
click at [225, 271] on span "Submit" at bounding box center [217, 271] width 16 height 8
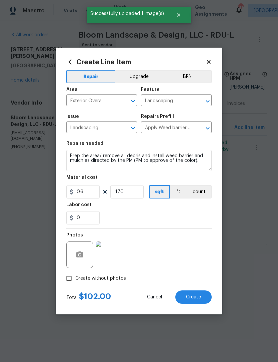
click at [203, 298] on button "Create" at bounding box center [193, 296] width 36 height 13
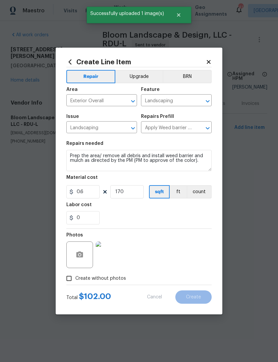
type input "0"
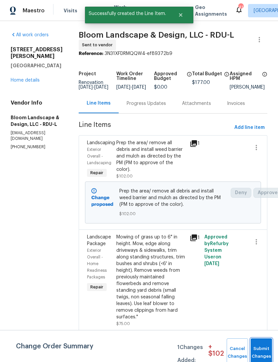
click at [257, 343] on button "Submit Changes" at bounding box center [260, 352] width 21 height 29
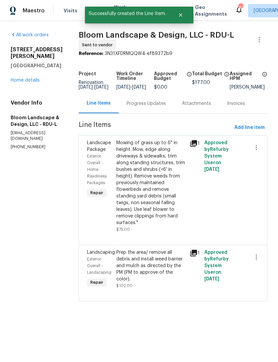
click at [164, 186] on div "Mowing of grass up to 6" in height. Mow, edge along driveways & sidewalks, trim…" at bounding box center [150, 182] width 69 height 87
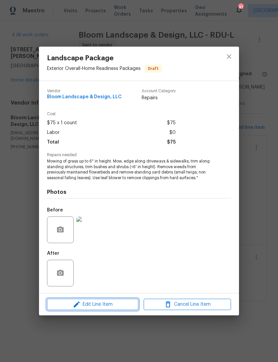
click at [112, 300] on button "Edit Line Item" at bounding box center [92, 305] width 91 height 12
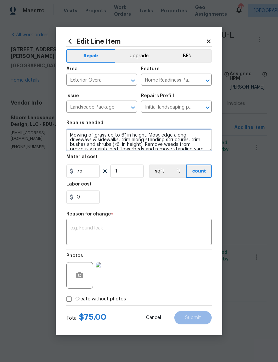
click at [72, 133] on textarea "Mowing of grass up to 6" in height. Mow, edge along driveways & sidewalks, trim…" at bounding box center [138, 139] width 145 height 21
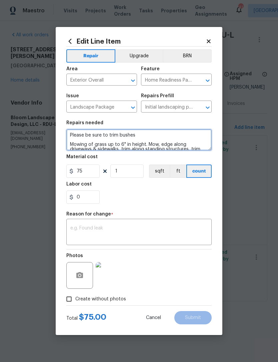
type textarea "Please be sure to trim bushes Mowing of grass up to 6" in height. Mow, edge alo…"
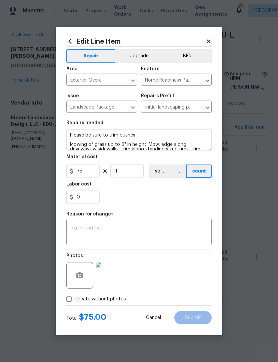
click at [178, 199] on div "0" at bounding box center [138, 196] width 145 height 13
click at [161, 232] on textarea at bounding box center [138, 233] width 137 height 14
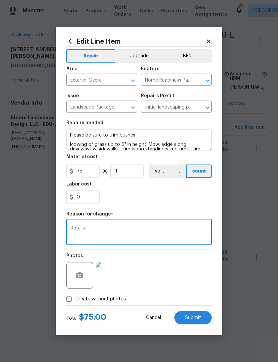
type textarea "Details"
click at [75, 279] on button "button" at bounding box center [80, 275] width 16 height 16
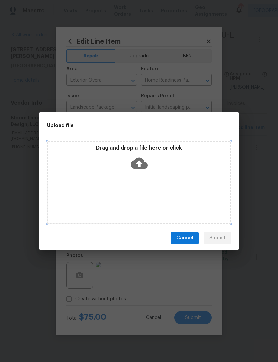
click at [182, 180] on div "Drag and drop a file here or click" at bounding box center [139, 182] width 184 height 83
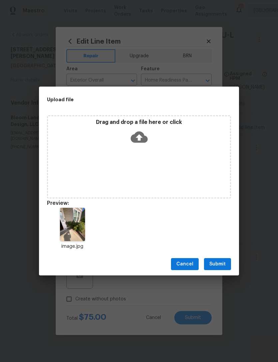
click at [225, 262] on span "Submit" at bounding box center [217, 264] width 16 height 8
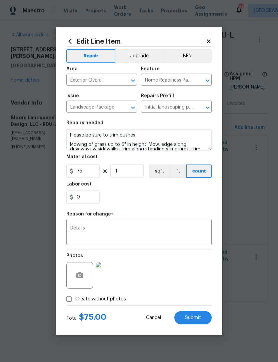
click at [197, 316] on span "Submit" at bounding box center [193, 317] width 16 height 5
click at [201, 280] on div "Photos" at bounding box center [138, 270] width 145 height 43
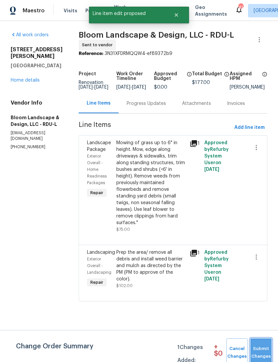
click at [267, 344] on button "Submit Changes" at bounding box center [260, 352] width 21 height 29
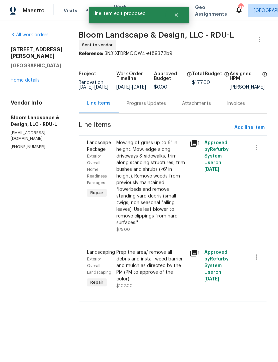
click at [158, 112] on div "Progress Updates" at bounding box center [145, 104] width 55 height 20
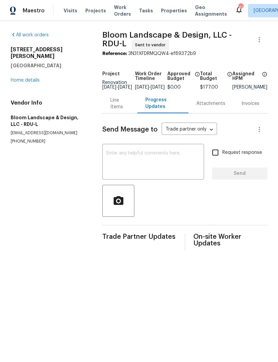
click at [148, 156] on textarea at bounding box center [153, 162] width 94 height 23
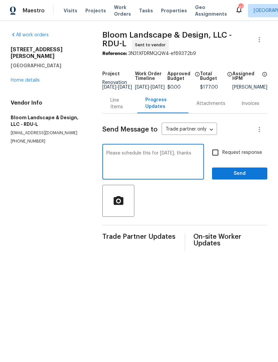
type textarea "Please schedule this for Wednesday, September 10, thanks"
click at [216, 157] on input "Request response" at bounding box center [215, 152] width 14 height 14
checkbox input "true"
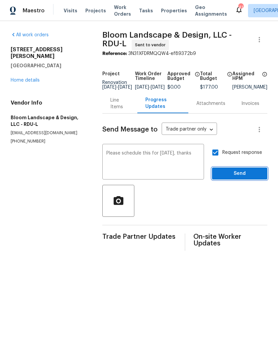
click at [241, 178] on span "Send" at bounding box center [239, 173] width 45 height 8
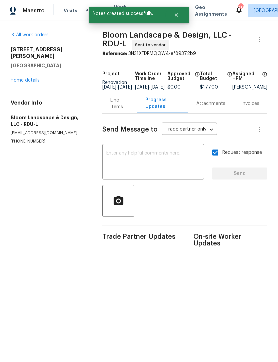
click at [25, 78] on link "Home details" at bounding box center [25, 80] width 29 height 5
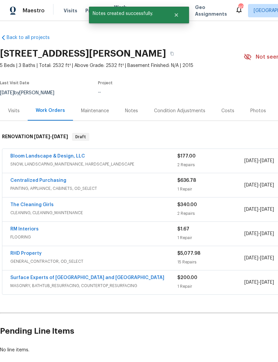
click at [19, 254] on link "RHD Property" at bounding box center [25, 253] width 31 height 5
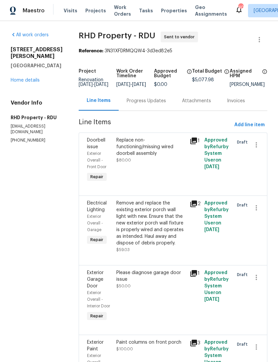
click at [156, 104] on div "Progress Updates" at bounding box center [145, 101] width 39 height 7
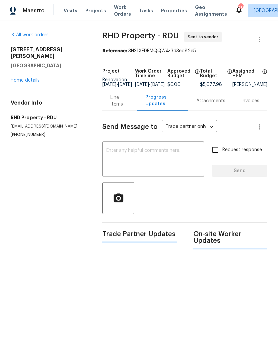
click at [160, 160] on textarea at bounding box center [153, 159] width 94 height 23
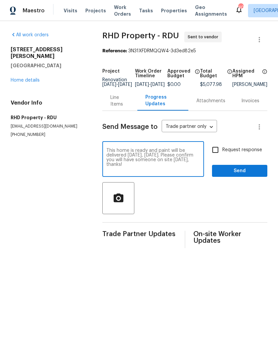
type textarea "This home is ready and paint will be delivered tomorrow, Thursday, September 4.…"
click at [216, 155] on input "Request response" at bounding box center [215, 150] width 14 height 14
checkbox input "true"
click at [177, 171] on textarea "This home is ready and paint will be delivered tomorrow, Thursday, September 4.…" at bounding box center [153, 159] width 94 height 23
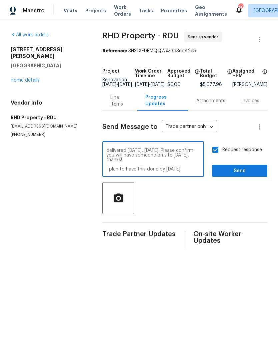
type textarea "This home is ready and paint will be delivered tomorrow, Thursday, September 4.…"
click at [248, 175] on span "Send" at bounding box center [239, 171] width 45 height 8
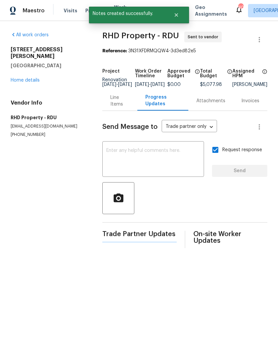
scroll to position [0, 0]
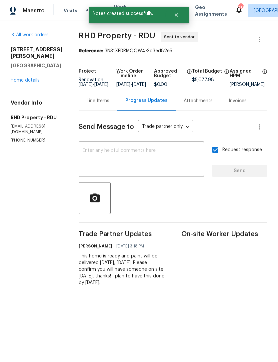
click at [24, 78] on link "Home details" at bounding box center [25, 80] width 29 height 5
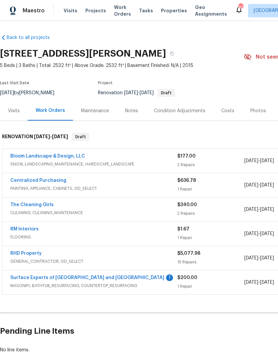
click at [138, 110] on div "Notes" at bounding box center [131, 111] width 29 height 20
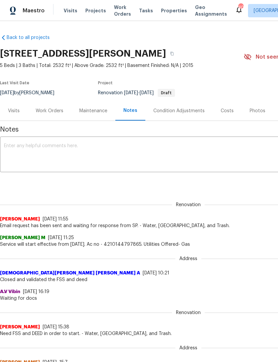
click at [87, 149] on textarea at bounding box center [188, 154] width 368 height 23
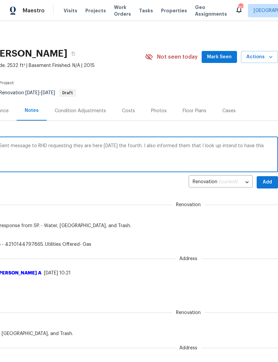
scroll to position [0, 99]
type textarea "Paint ordered and will be delivered Thursday, September 4. Sent message to RHD …"
click at [268, 181] on span "Add" at bounding box center [267, 182] width 11 height 8
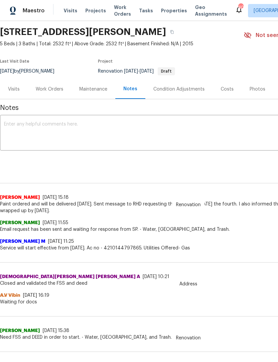
scroll to position [22, 0]
click at [225, 135] on textarea at bounding box center [188, 133] width 368 height 23
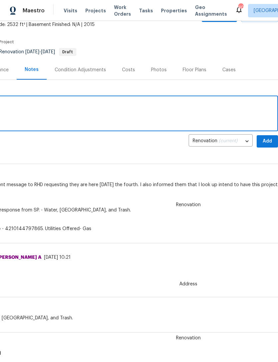
scroll to position [41, 99]
type textarea "Landscaping scheduled for Wednesday, September 10."
click at [266, 140] on span "Add" at bounding box center [267, 141] width 11 height 8
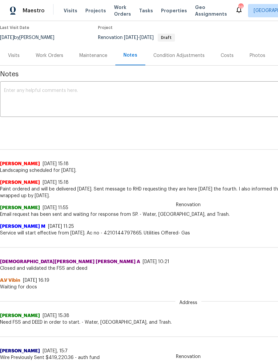
scroll to position [58, 0]
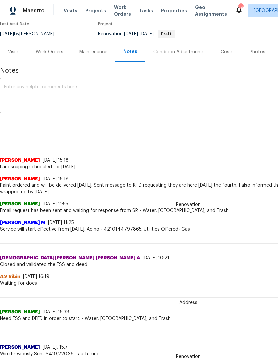
click at [49, 51] on div "Work Orders" at bounding box center [50, 52] width 28 height 7
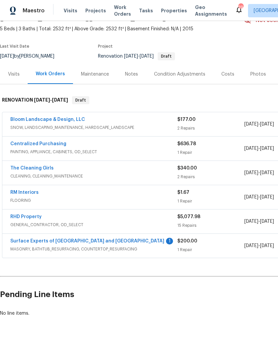
scroll to position [15, 0]
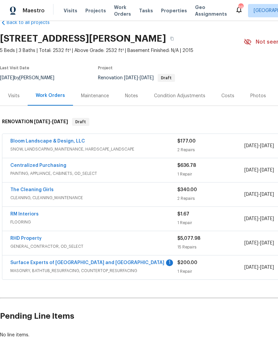
click at [25, 140] on link "Bloom Landscape & Design, LLC" at bounding box center [47, 141] width 75 height 5
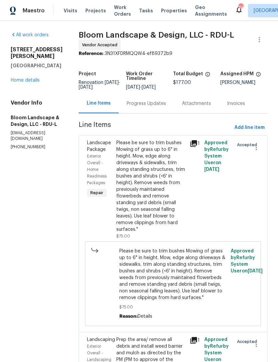
click at [32, 47] on h2 "104 Brennan Ct" at bounding box center [37, 52] width 52 height 13
click at [32, 48] on h2 "104 Brennan Ct" at bounding box center [37, 52] width 52 height 13
click at [31, 48] on h2 "104 Brennan Ct" at bounding box center [37, 52] width 52 height 13
click at [26, 46] on div "All work orders 104 Brennan Ct Durham, NC 27703 Home details Vendor Info Bloom …" at bounding box center [37, 91] width 52 height 118
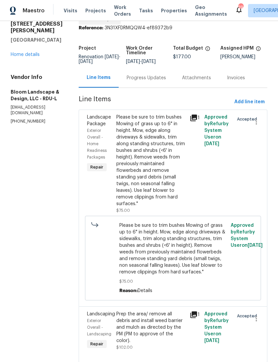
scroll to position [25, 0]
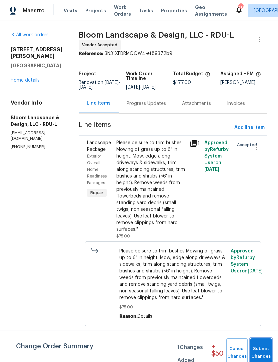
click at [259, 346] on span "Submit Changes" at bounding box center [260, 352] width 15 height 15
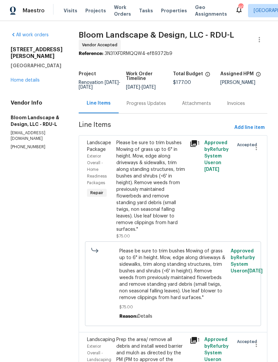
click at [24, 78] on link "Home details" at bounding box center [25, 80] width 29 height 5
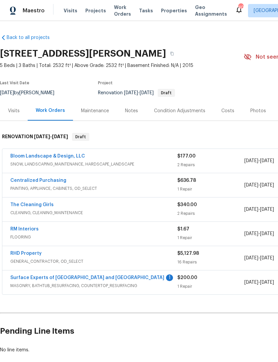
click at [36, 276] on link "Surface Experts of [GEOGRAPHIC_DATA] and [GEOGRAPHIC_DATA]" at bounding box center [87, 277] width 154 height 5
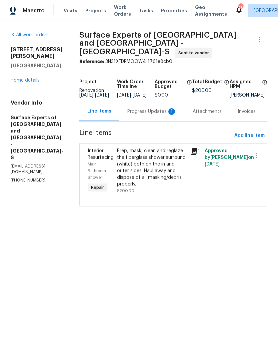
click at [143, 108] on div "Progress Updates 1" at bounding box center [151, 111] width 49 height 7
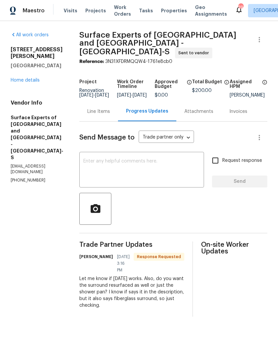
click at [138, 165] on textarea at bounding box center [141, 170] width 116 height 23
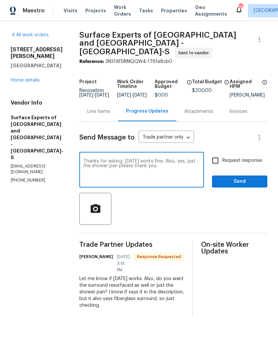
type textarea "Thanks for asking, Monday works fine. Also, yes, just the shower pan please tha…"
click at [218, 158] on input "Request response" at bounding box center [215, 160] width 14 height 14
checkbox input "true"
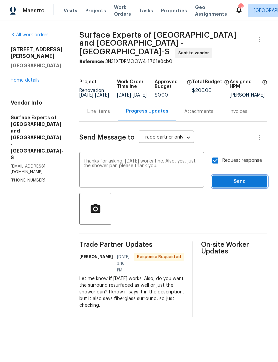
click at [244, 179] on span "Send" at bounding box center [239, 181] width 45 height 8
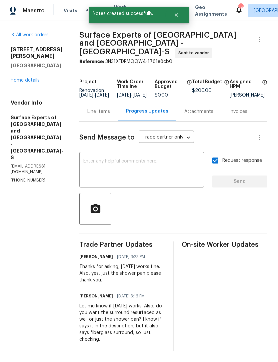
click at [28, 78] on link "Home details" at bounding box center [25, 80] width 29 height 5
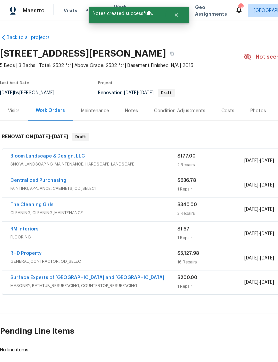
click at [135, 115] on div "Notes" at bounding box center [131, 111] width 29 height 20
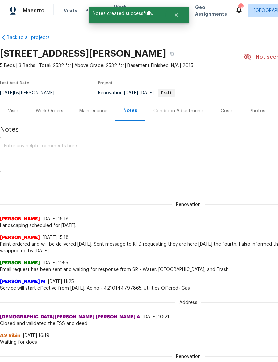
click at [112, 152] on textarea at bounding box center [188, 154] width 368 height 23
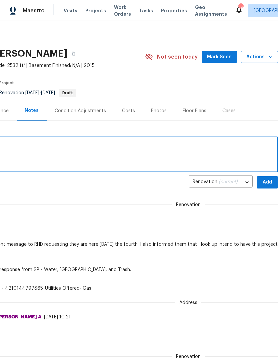
scroll to position [0, 99]
type textarea "Surface experts will be here Monday the 8th."
click at [267, 182] on span "Add" at bounding box center [267, 182] width 11 height 8
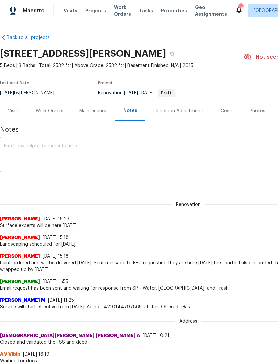
scroll to position [0, 0]
click at [44, 109] on div "Work Orders" at bounding box center [50, 111] width 28 height 7
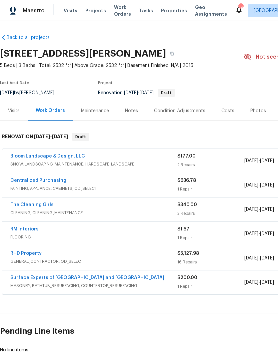
click at [18, 252] on link "RHD Property" at bounding box center [25, 253] width 31 height 5
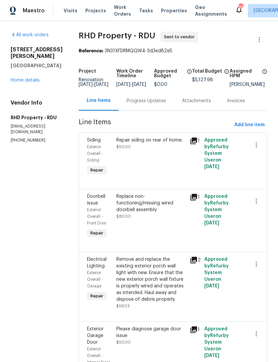
click at [162, 104] on div "Progress Updates" at bounding box center [145, 101] width 39 height 7
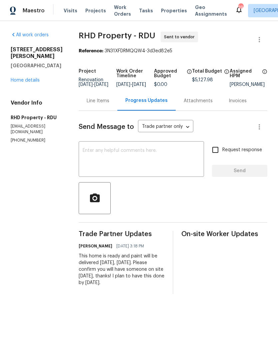
click at [150, 164] on textarea at bounding box center [141, 159] width 117 height 23
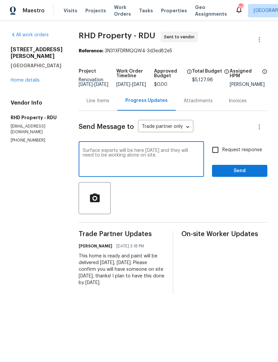
type textarea "Surface experts will be here Monday the eighth and they will need to be working…"
click at [215, 154] on input "Request response" at bounding box center [215, 150] width 14 height 14
checkbox input "true"
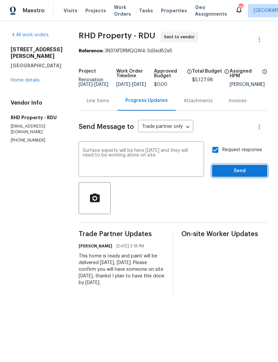
click at [243, 175] on span "Send" at bounding box center [239, 171] width 45 height 8
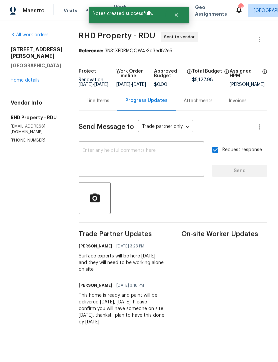
click at [188, 168] on textarea at bounding box center [141, 159] width 117 height 23
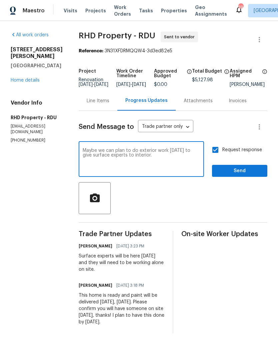
type textarea "Maybe we can plan to do exterior work on Monday to give surface experts to inte…"
click at [250, 175] on span "Send" at bounding box center [239, 171] width 45 height 8
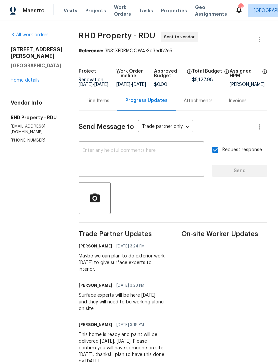
click at [31, 78] on link "Home details" at bounding box center [25, 80] width 29 height 5
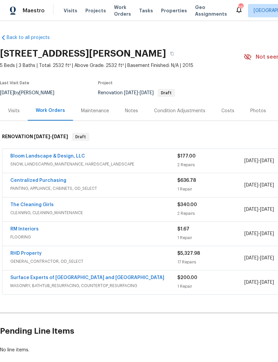
click at [35, 251] on link "RHD Property" at bounding box center [25, 253] width 31 height 5
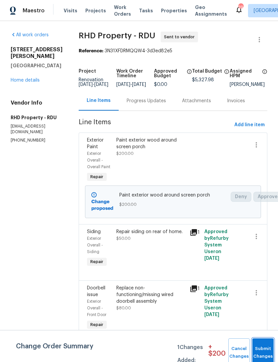
click at [258, 349] on button "Submit Changes" at bounding box center [262, 352] width 21 height 29
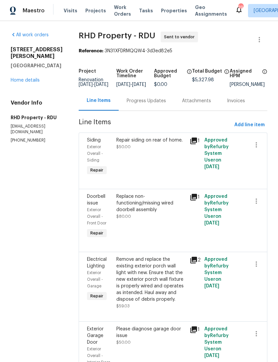
click at [24, 78] on link "Home details" at bounding box center [25, 80] width 29 height 5
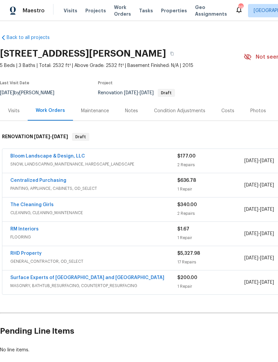
click at [19, 230] on link "RM Interiors" at bounding box center [24, 229] width 28 height 5
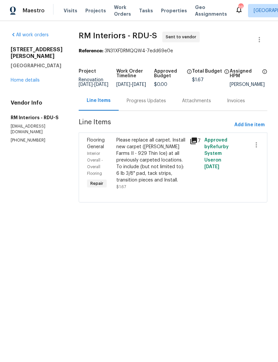
click at [145, 104] on div "Progress Updates" at bounding box center [145, 101] width 39 height 7
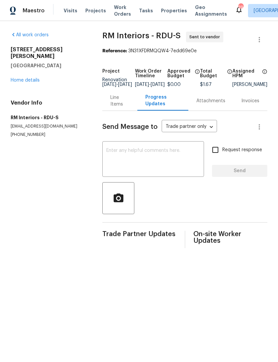
click at [177, 162] on textarea at bounding box center [153, 159] width 94 height 23
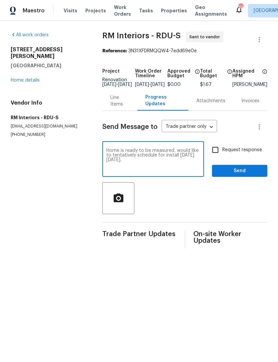
type textarea "Home is ready to be measured, would like to tentatively schedule for install on…"
click at [218, 155] on input "Request response" at bounding box center [215, 150] width 14 height 14
checkbox input "true"
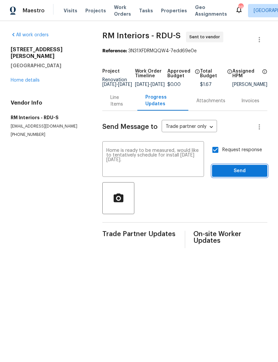
click at [239, 175] on span "Send" at bounding box center [239, 171] width 45 height 8
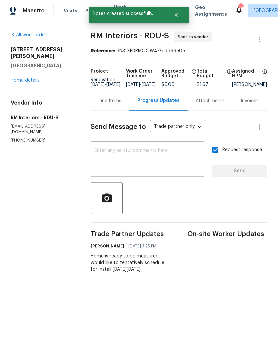
click at [26, 78] on link "Home details" at bounding box center [25, 80] width 29 height 5
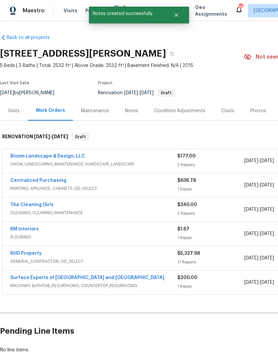
click at [130, 111] on div "Notes" at bounding box center [131, 111] width 13 height 7
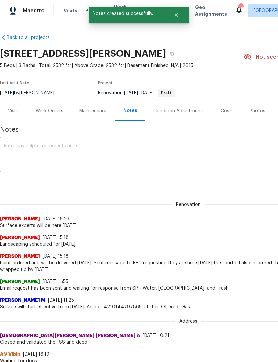
click at [21, 148] on textarea at bounding box center [188, 154] width 368 height 23
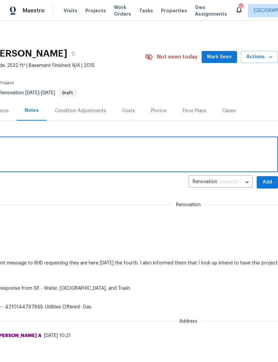
scroll to position [0, 99]
type textarea "Flooring tentatively scheduled for Wednesday, September 10."
click at [266, 183] on span "Add" at bounding box center [267, 182] width 11 height 8
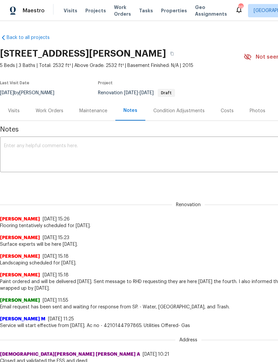
scroll to position [0, 0]
click at [51, 112] on div "Work Orders" at bounding box center [50, 111] width 28 height 7
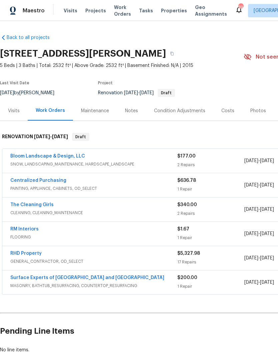
click at [16, 252] on link "RHD Property" at bounding box center [25, 253] width 31 height 5
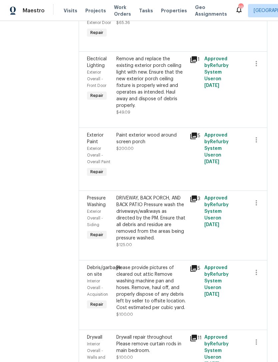
scroll to position [670, 0]
click at [172, 180] on div "Paint exterior wood around screen porch $200.00" at bounding box center [150, 155] width 73 height 51
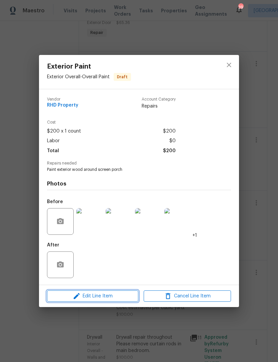
click at [116, 297] on span "Edit Line Item" at bounding box center [92, 296] width 87 height 8
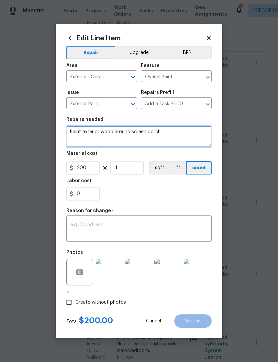
click at [165, 132] on textarea "Paint exterior wood around screen porch" at bounding box center [138, 136] width 145 height 21
click at [98, 133] on textarea "Paint exterior wood around screen porch inside and pout side" at bounding box center [138, 136] width 145 height 21
click at [101, 132] on textarea "Paint wood around screen porch inside and pout side" at bounding box center [138, 136] width 145 height 21
click at [94, 131] on textarea "Paint wood around screen porch inside and pout side" at bounding box center [138, 136] width 145 height 21
click at [201, 135] on textarea "Paint wood trim around screen porch inside and pout side" at bounding box center [138, 136] width 145 height 21
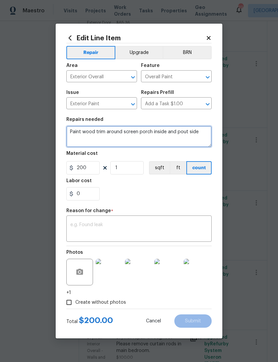
click at [189, 133] on textarea "Paint wood trim around screen porch inside and pout side" at bounding box center [138, 136] width 145 height 21
click at [202, 130] on textarea "Paint wood trim around screen porch inside and pout side" at bounding box center [138, 136] width 145 height 21
type textarea "Paint wood trim around screen porch inside and out"
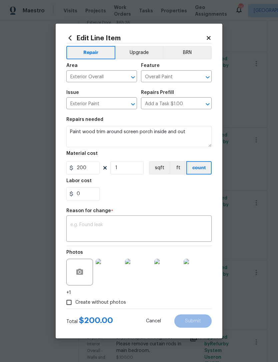
click at [166, 195] on div "0" at bounding box center [138, 193] width 145 height 13
click at [152, 225] on textarea at bounding box center [138, 229] width 137 height 14
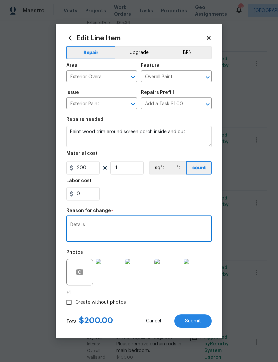
type textarea "Details"
click at [96, 169] on input "200" at bounding box center [82, 167] width 33 height 13
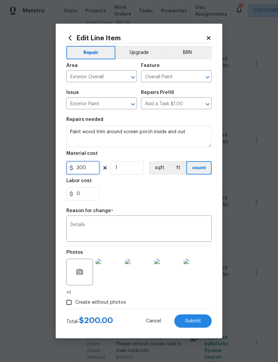
type input "300"
click at [172, 198] on div "0" at bounding box center [138, 193] width 145 height 13
click at [86, 270] on button "button" at bounding box center [80, 272] width 16 height 16
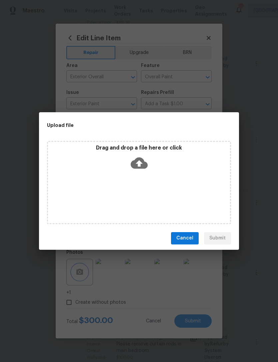
click at [195, 90] on div "Upload file Drag and drop a file here or click Cancel Submit" at bounding box center [139, 181] width 278 height 362
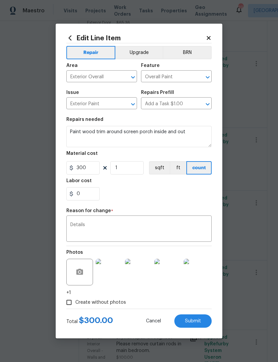
click at [199, 320] on span "Submit" at bounding box center [193, 321] width 16 height 5
type textarea "Paint exterior wood around screen porch"
type input "200"
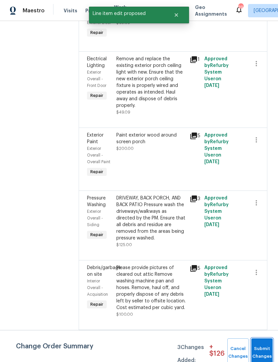
click at [264, 349] on button "Submit Changes" at bounding box center [261, 352] width 21 height 29
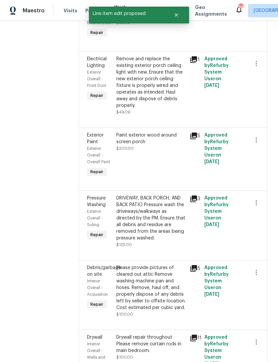
scroll to position [0, 0]
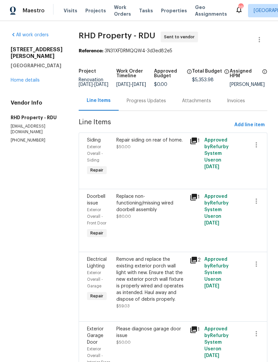
click at [29, 78] on link "Home details" at bounding box center [25, 80] width 29 height 5
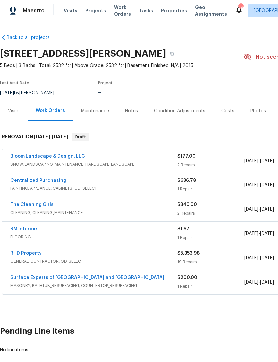
click at [134, 112] on div "Notes" at bounding box center [131, 111] width 13 height 7
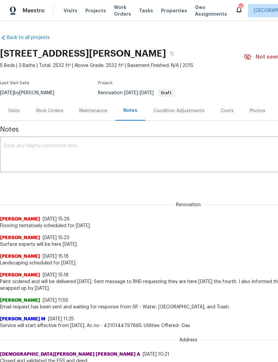
click at [120, 146] on textarea at bounding box center [188, 154] width 368 height 23
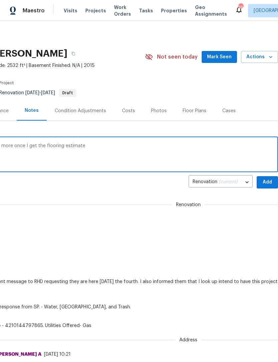
scroll to position [0, 99]
type textarea "We will be very close on guidance will know more once I get the flooring estima…"
click at [267, 181] on span "Add" at bounding box center [267, 182] width 11 height 8
